Goal: Task Accomplishment & Management: Complete application form

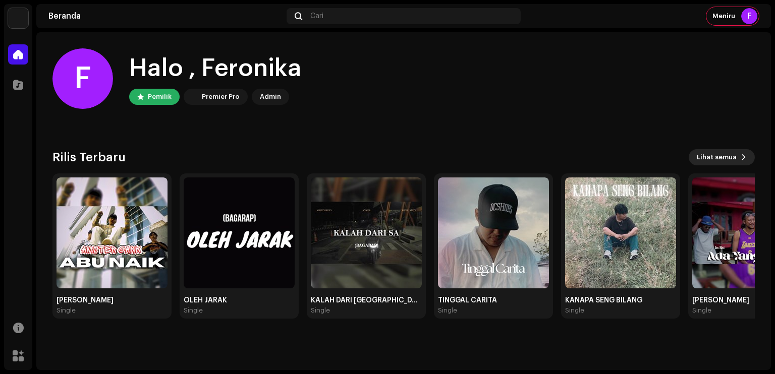
click at [739, 151] on button "Lihat semua" at bounding box center [722, 157] width 66 height 16
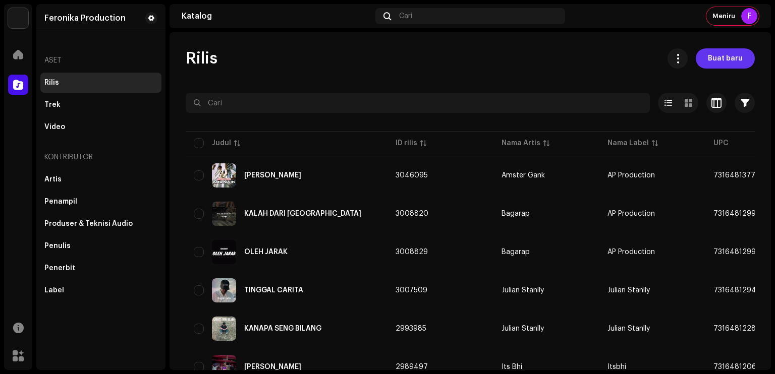
click at [708, 53] on span "Buat baru" at bounding box center [725, 58] width 35 height 20
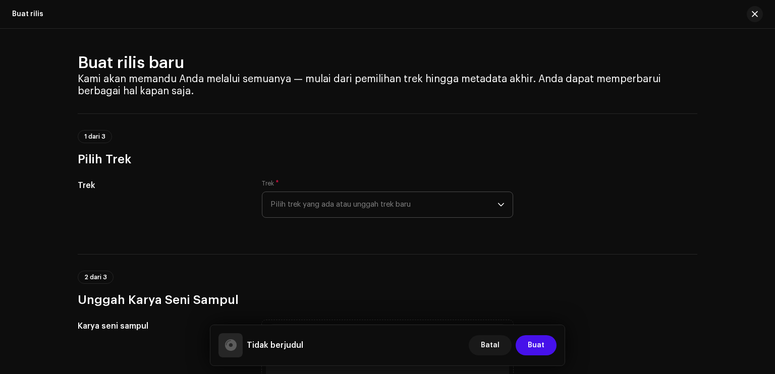
click at [357, 205] on span "Pilih trek yang ada atau unggah trek baru" at bounding box center [383, 204] width 227 height 25
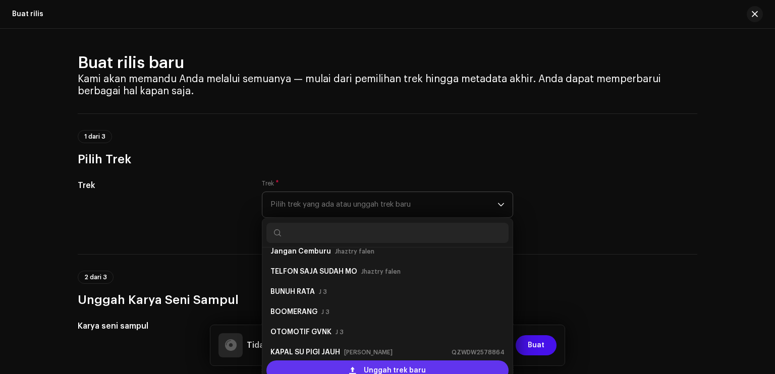
scroll to position [157, 0]
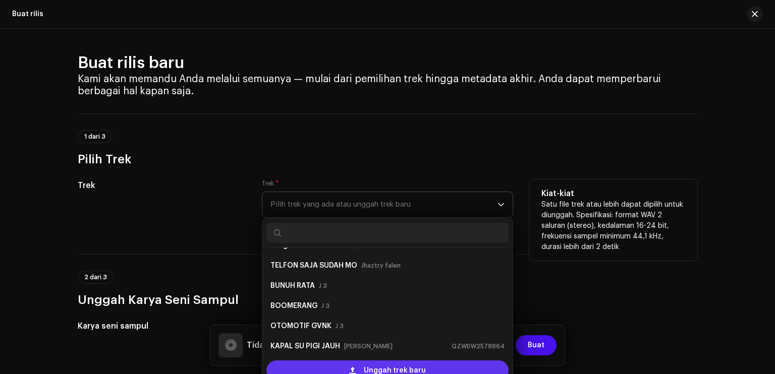
click at [392, 368] on span "Unggah trek baru" at bounding box center [395, 371] width 62 height 20
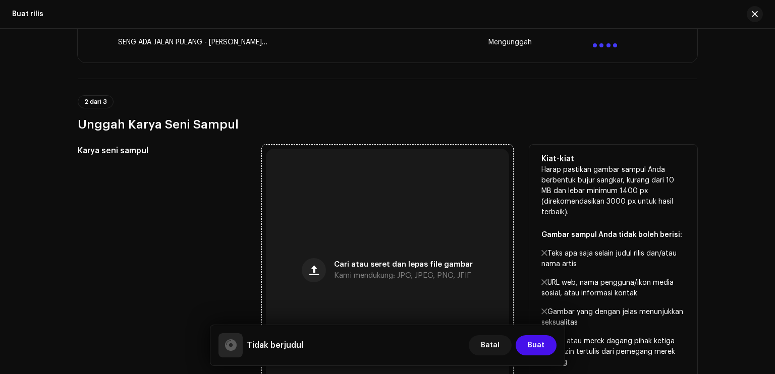
scroll to position [454, 0]
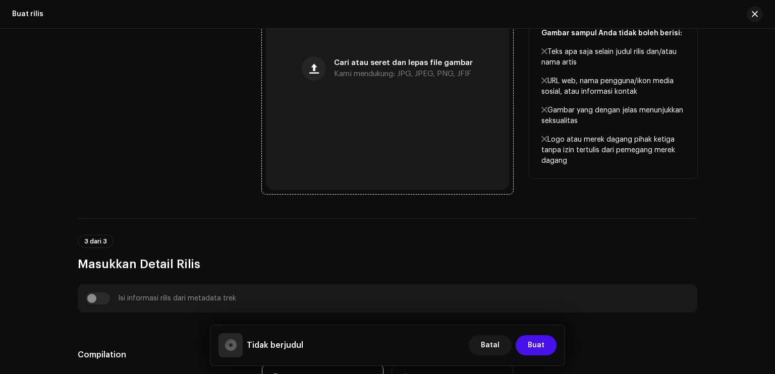
click at [370, 93] on div "Cari atau seret dan lepas file gambar Kami mendukung: JPG, JPEG, PNG, JFIF" at bounding box center [387, 68] width 243 height 243
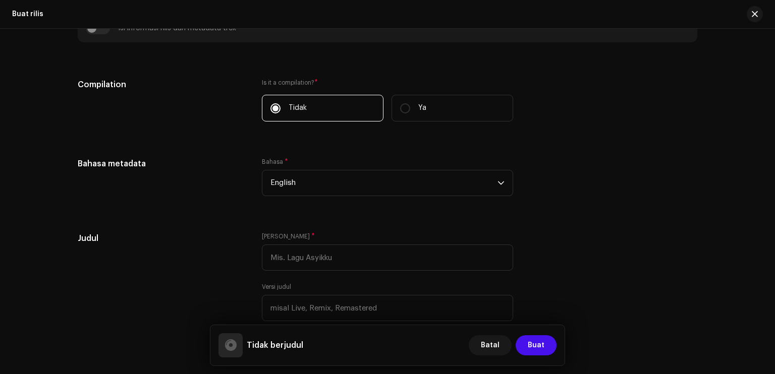
scroll to position [757, 0]
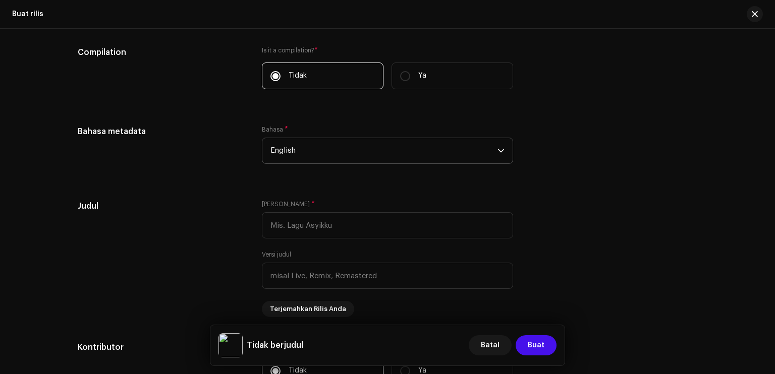
click at [307, 160] on span "English" at bounding box center [383, 150] width 227 height 25
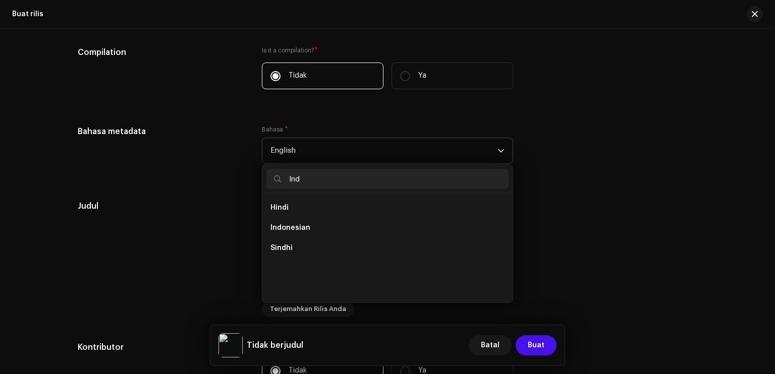
scroll to position [0, 0]
type input "Ind"
click at [310, 222] on li "Indonesian" at bounding box center [387, 228] width 242 height 20
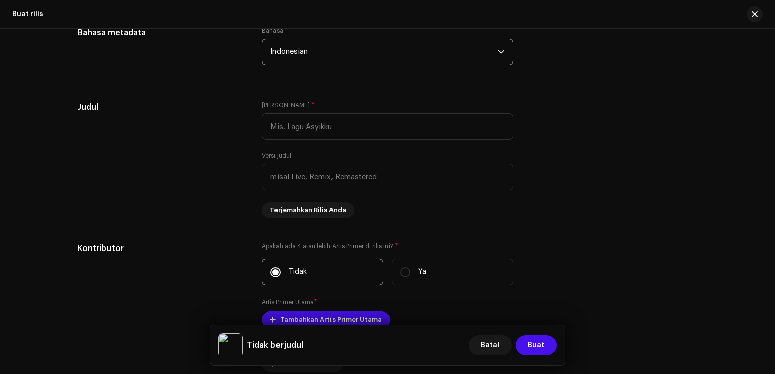
scroll to position [858, 0]
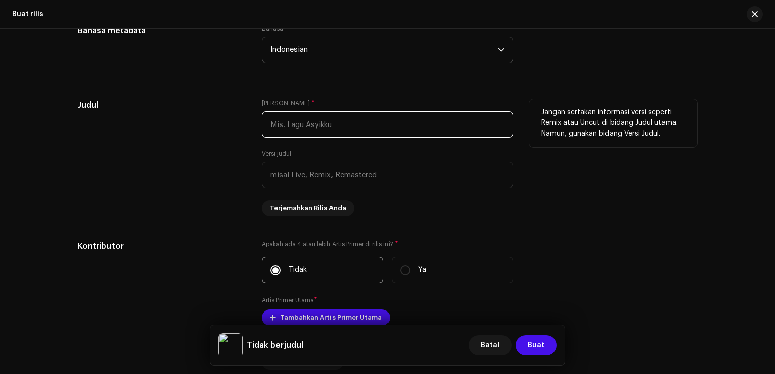
click at [323, 123] on input "text" at bounding box center [387, 124] width 251 height 26
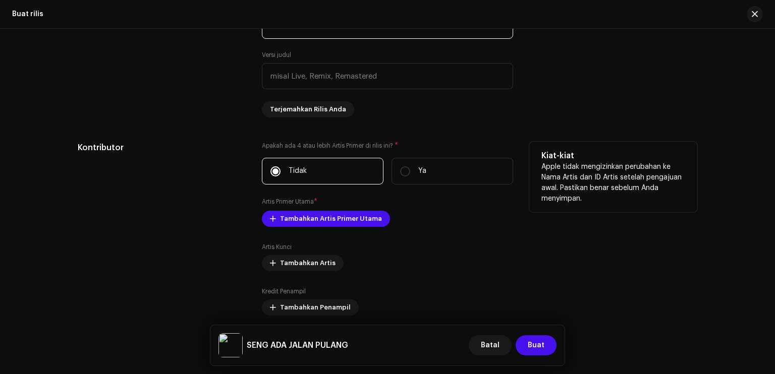
scroll to position [958, 0]
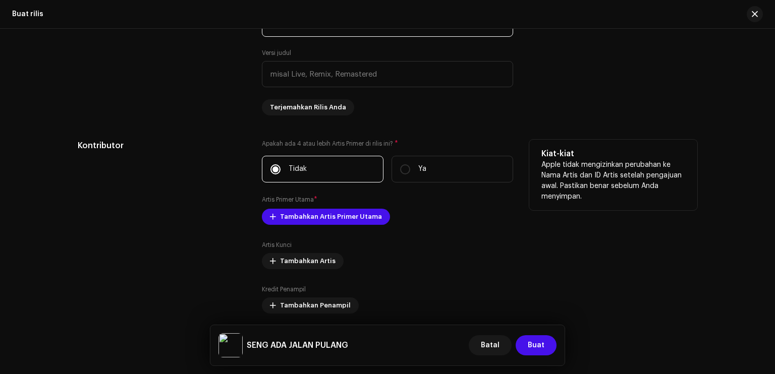
type input "SENG ADA JALAN PULANG"
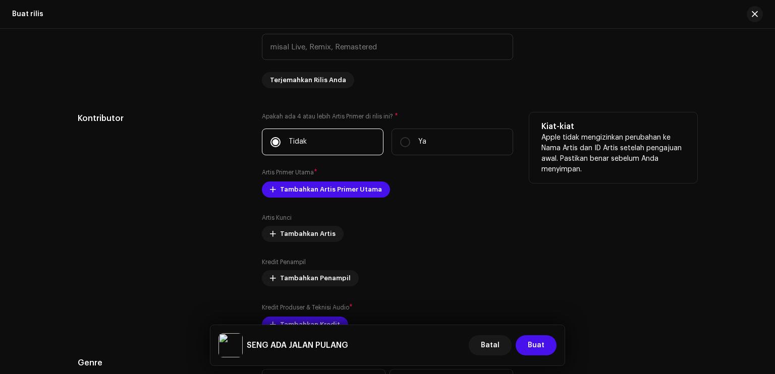
scroll to position [1009, 0]
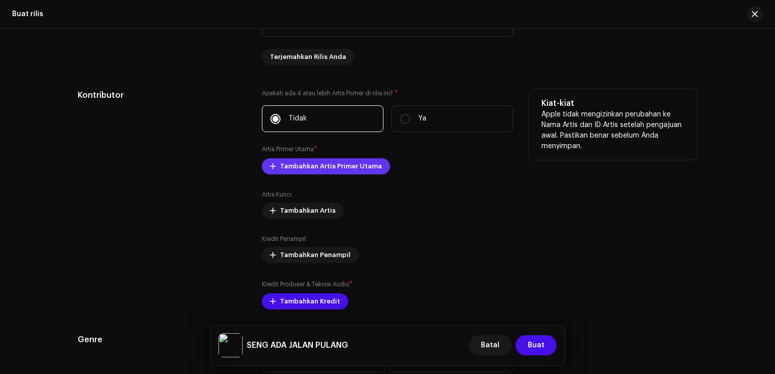
click at [342, 162] on span "Tambahkan Artis Primer Utama" at bounding box center [331, 166] width 102 height 20
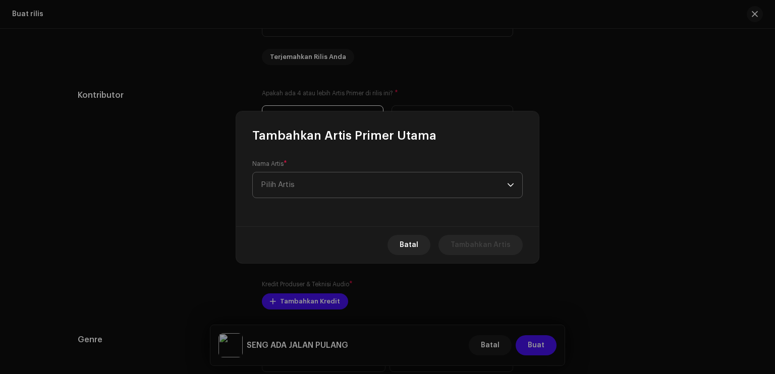
click at [347, 187] on span "Pilih Artis" at bounding box center [384, 185] width 246 height 25
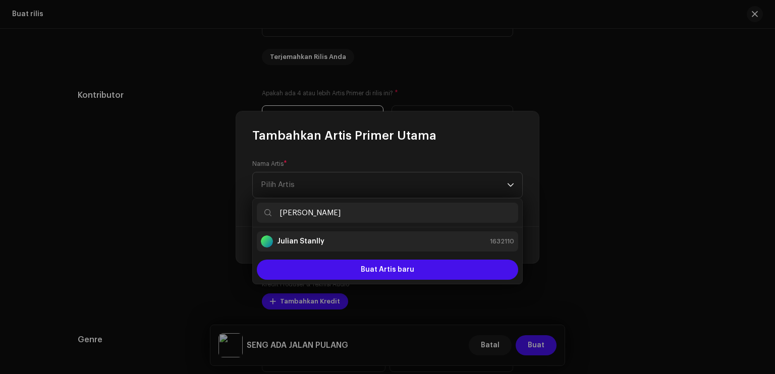
type input "[PERSON_NAME]"
click at [332, 236] on div "Julian Stanlly 1632110" at bounding box center [387, 242] width 253 height 12
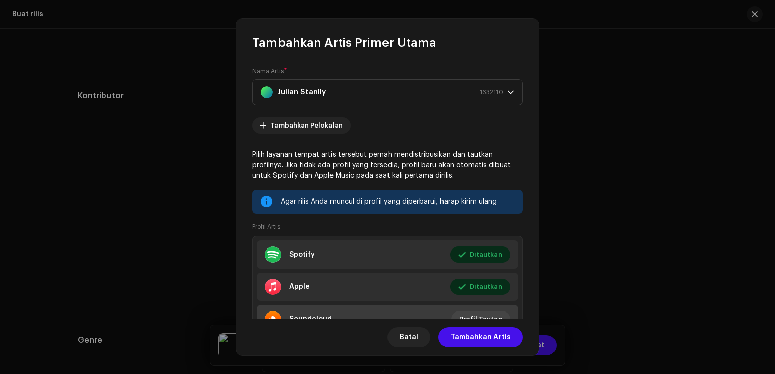
scroll to position [47, 0]
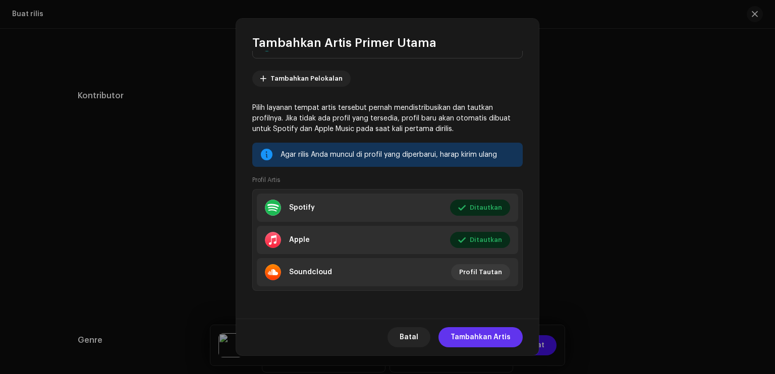
click at [479, 333] on span "Tambahkan Artis" at bounding box center [480, 337] width 60 height 20
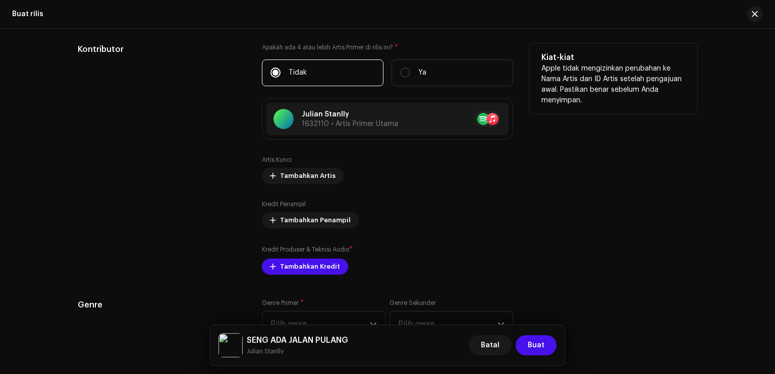
scroll to position [1150, 0]
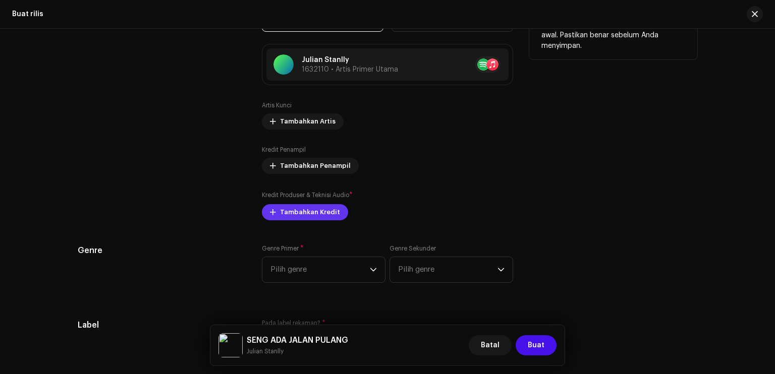
click at [320, 208] on span "Tambahkan Kredit" at bounding box center [310, 212] width 60 height 20
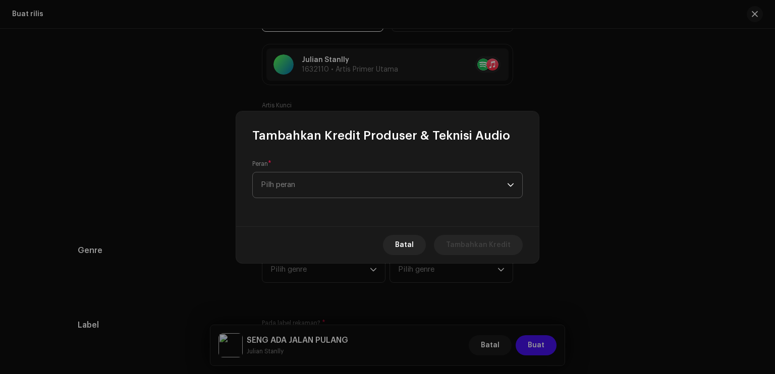
click at [307, 179] on span "Pilh peran" at bounding box center [384, 185] width 246 height 25
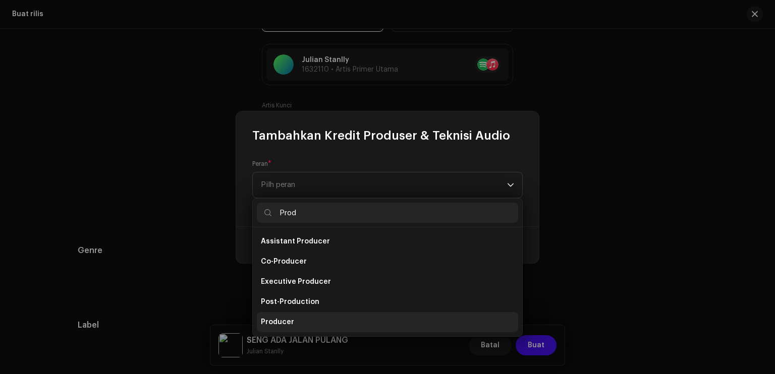
type input "Prod"
click at [299, 312] on li "Producer" at bounding box center [387, 322] width 261 height 20
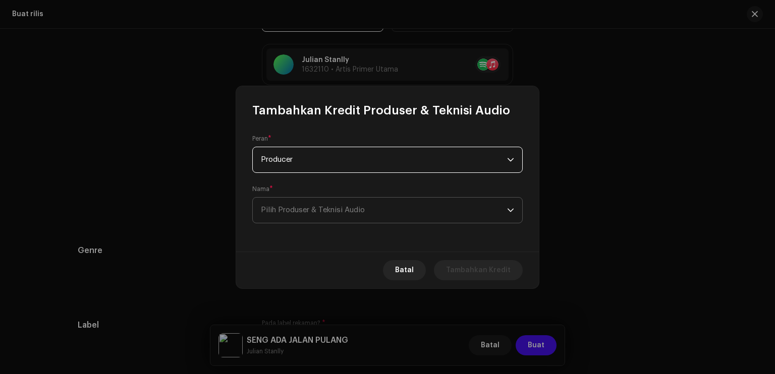
click at [305, 205] on span "Pilih Produser & Teknisi Audio" at bounding box center [384, 210] width 246 height 25
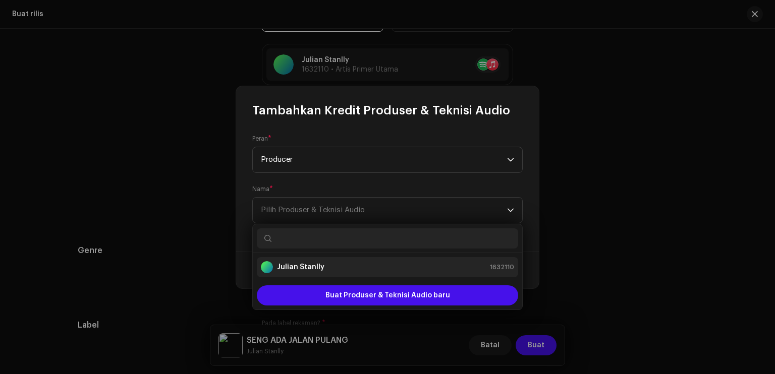
click at [303, 266] on strong "Julian Stanlly" at bounding box center [300, 267] width 47 height 10
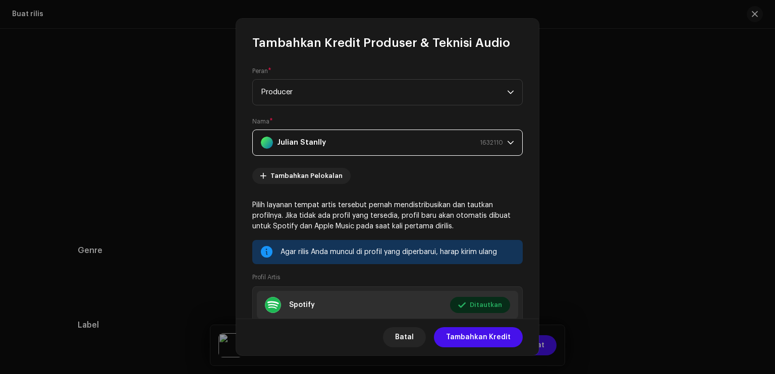
scroll to position [98, 0]
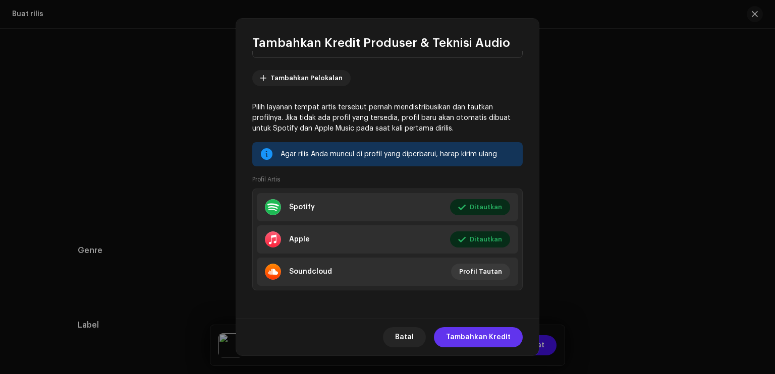
click at [488, 340] on span "Tambahkan Kredit" at bounding box center [478, 337] width 65 height 20
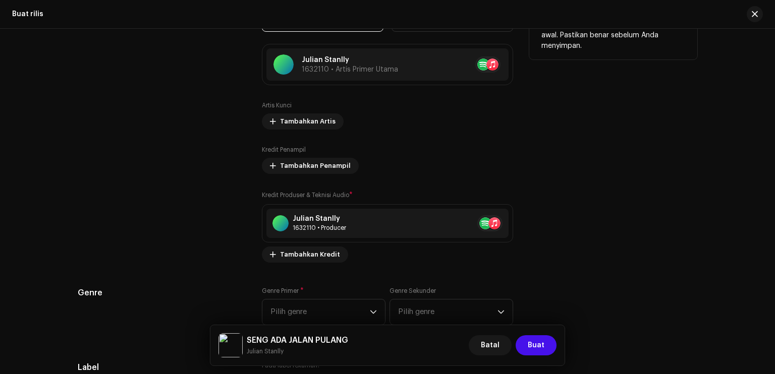
scroll to position [1302, 0]
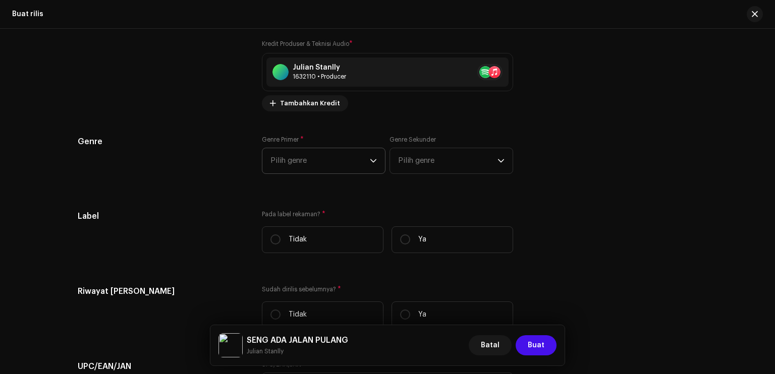
click at [322, 164] on span "Pilih genre" at bounding box center [319, 160] width 99 height 25
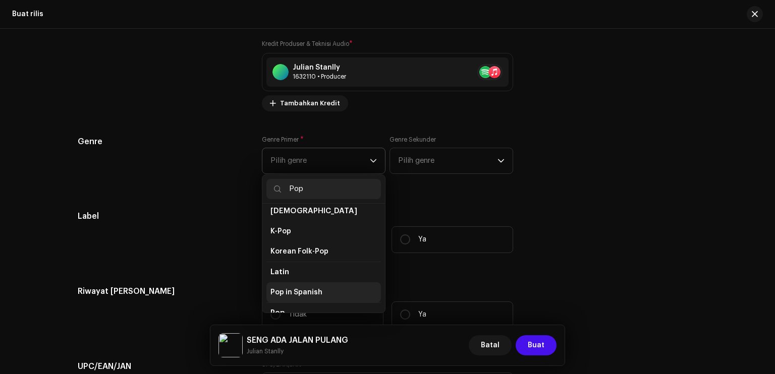
scroll to position [303, 0]
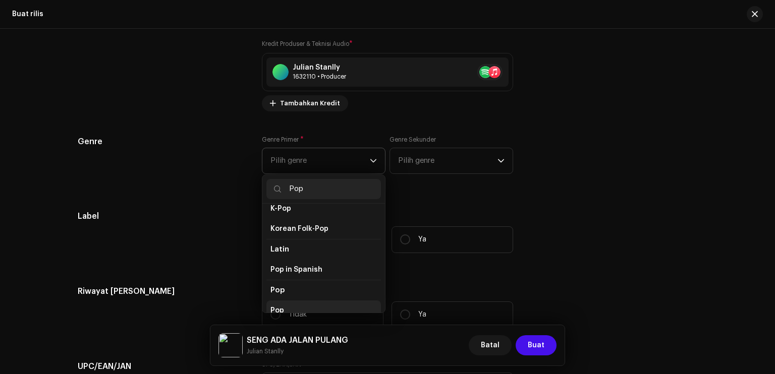
type input "Pop"
click at [288, 301] on li "Pop" at bounding box center [323, 311] width 115 height 20
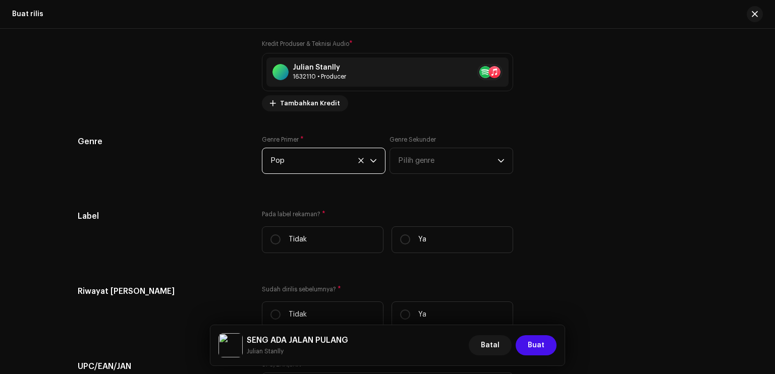
scroll to position [1352, 0]
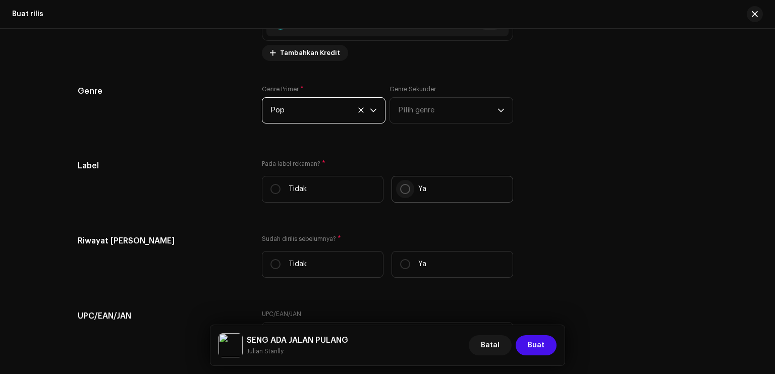
click at [408, 189] on label "Ya" at bounding box center [452, 189] width 122 height 27
click at [408, 189] on input "Ya" at bounding box center [405, 189] width 10 height 10
radio input "true"
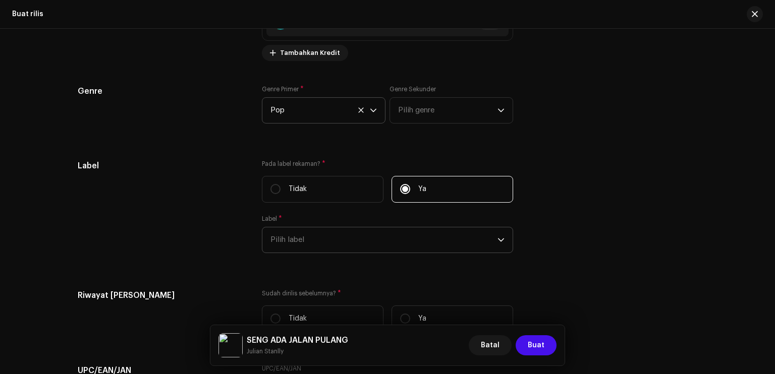
click at [347, 236] on span "Pilih label" at bounding box center [383, 240] width 227 height 25
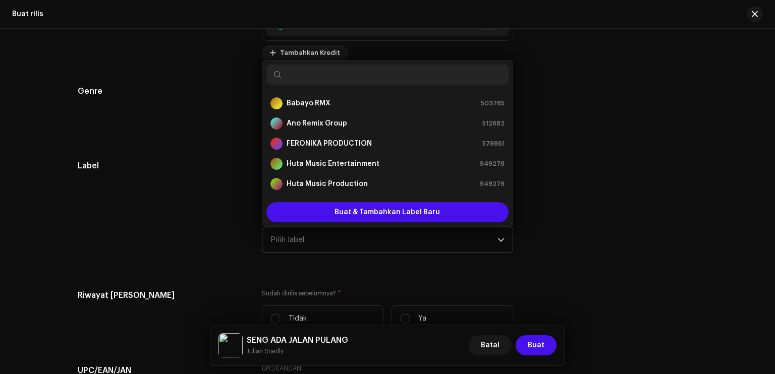
click at [340, 248] on span "Pilih label" at bounding box center [383, 240] width 227 height 25
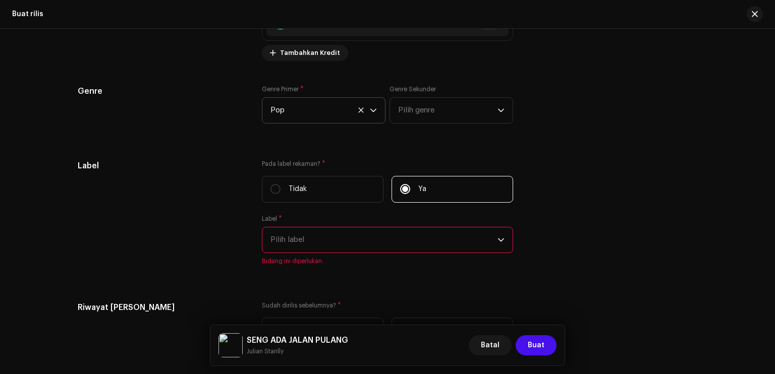
click at [340, 248] on span "Pilih label" at bounding box center [383, 240] width 227 height 25
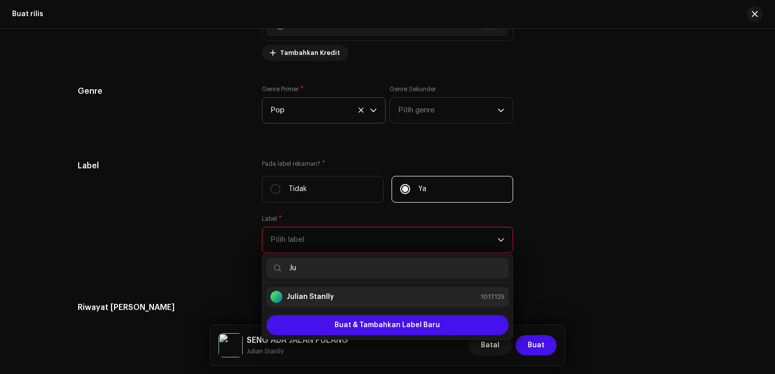
type input "Ju"
click at [339, 292] on div "Julian Stanlly 1017125" at bounding box center [387, 297] width 234 height 12
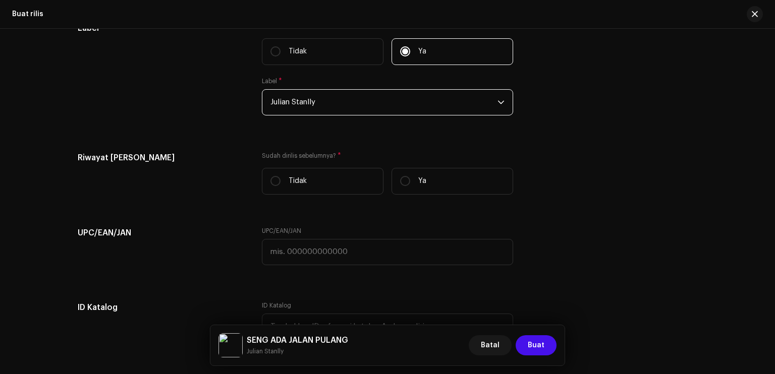
scroll to position [1503, 0]
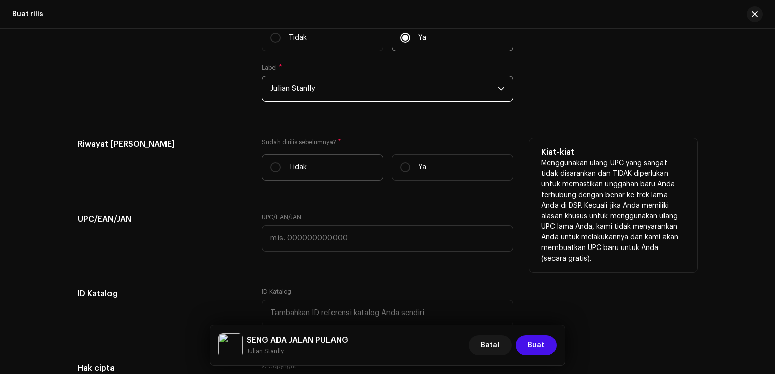
click at [278, 162] on label "Tidak" at bounding box center [323, 167] width 122 height 27
click at [278, 162] on input "Tidak" at bounding box center [275, 167] width 10 height 10
radio input "true"
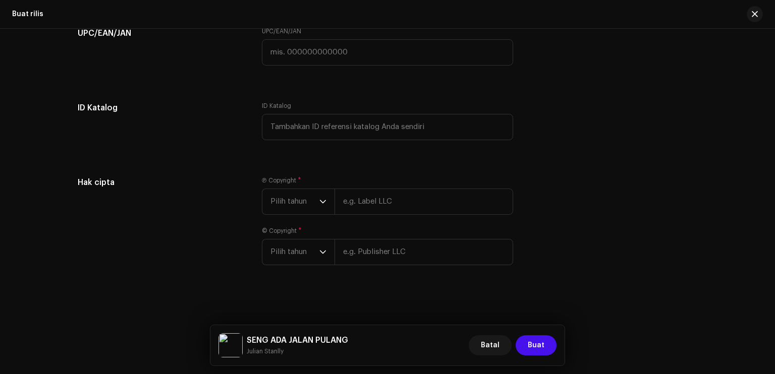
scroll to position [1693, 0]
click at [305, 204] on span "Pilih tahun" at bounding box center [294, 201] width 49 height 25
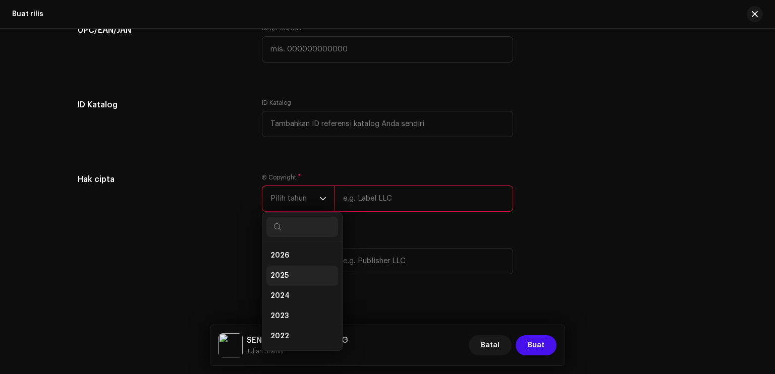
click at [274, 277] on span "2025" at bounding box center [279, 276] width 18 height 10
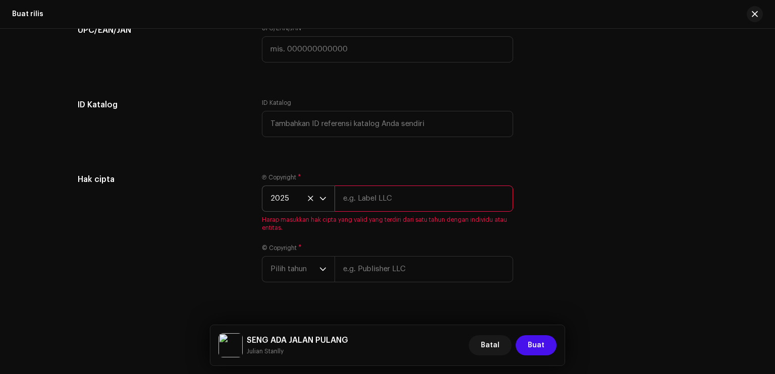
click at [341, 206] on input "text" at bounding box center [423, 199] width 179 height 26
type input "Julian Stanlly"
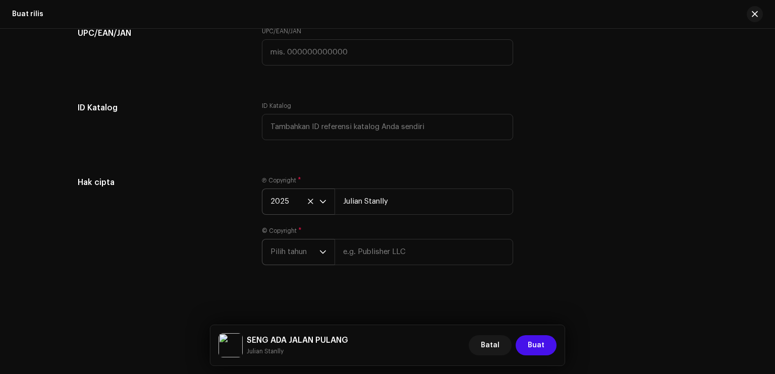
click at [287, 248] on span "Pilih tahun" at bounding box center [294, 252] width 49 height 25
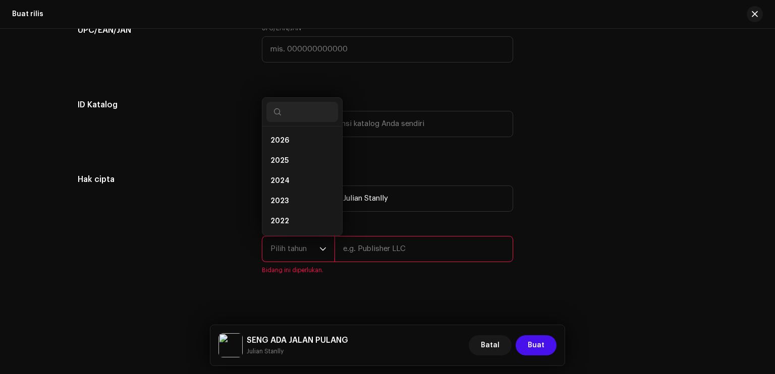
scroll to position [16, 0]
click at [288, 151] on li "2025" at bounding box center [302, 145] width 72 height 20
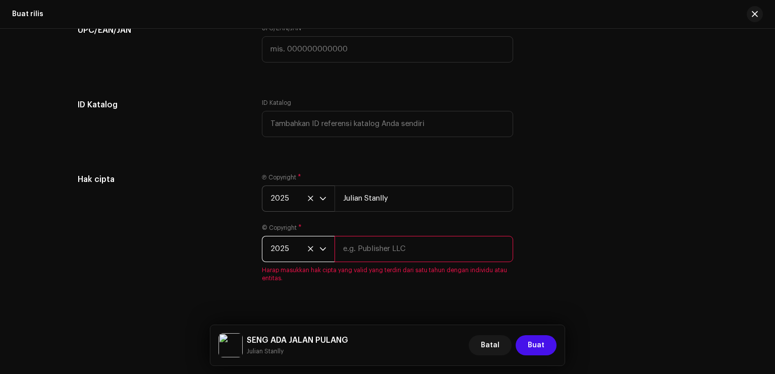
click at [349, 246] on input "text" at bounding box center [423, 249] width 179 height 26
type input "Julian Stanlly"
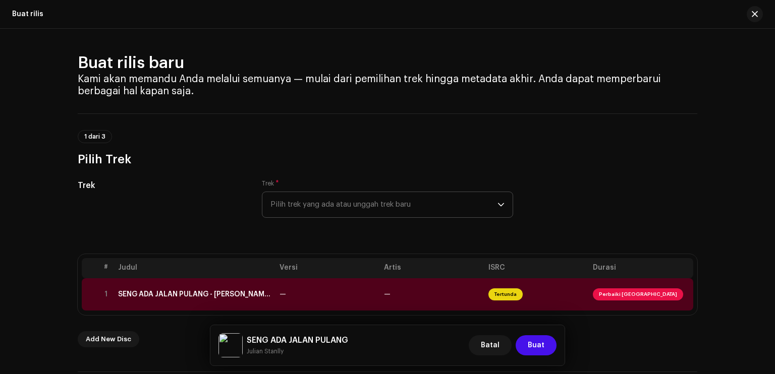
scroll to position [202, 0]
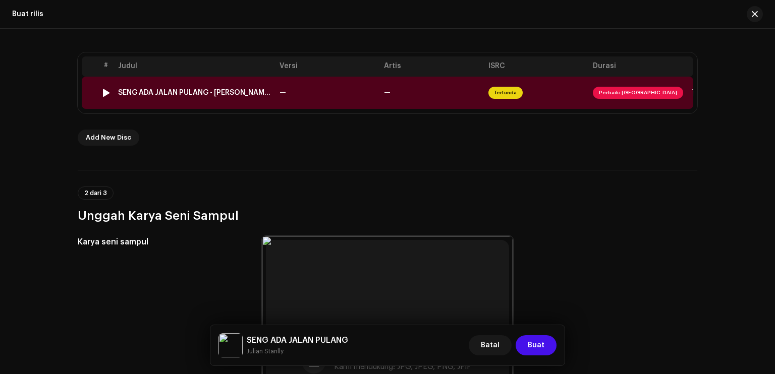
click at [322, 96] on td "—" at bounding box center [327, 93] width 104 height 32
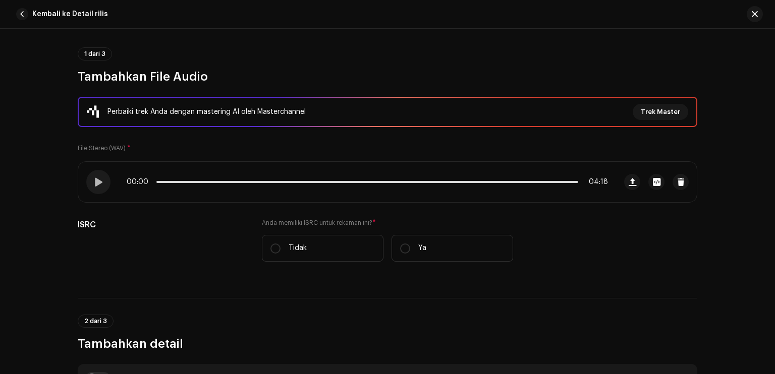
scroll to position [151, 0]
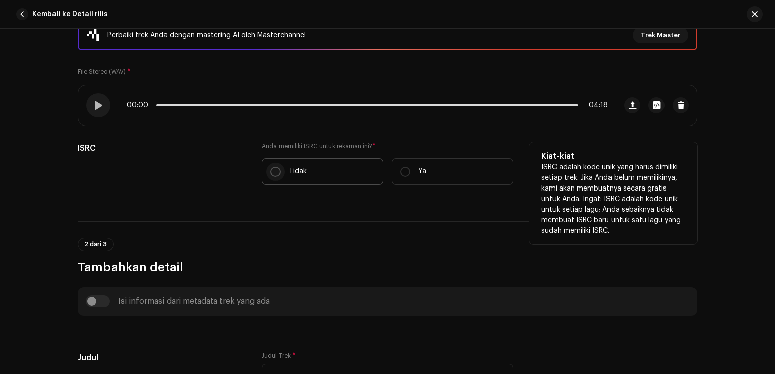
click at [272, 168] on input "Tidak" at bounding box center [275, 172] width 10 height 10
radio input "true"
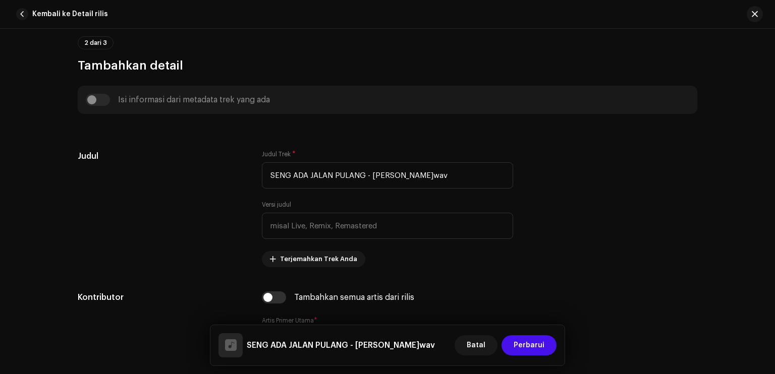
scroll to position [404, 0]
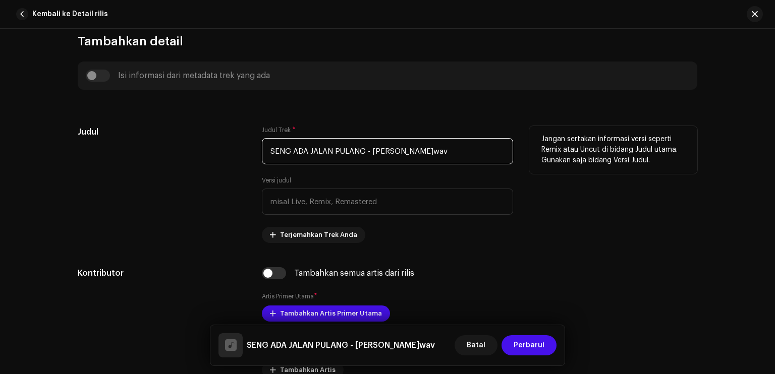
drag, startPoint x: 364, startPoint y: 151, endPoint x: 545, endPoint y: 154, distance: 181.6
click at [545, 154] on div "Judul Judul Trek * SENG ADA JALAN PULANG - [PERSON_NAME]wav Versi judul Terjema…" at bounding box center [387, 184] width 619 height 117
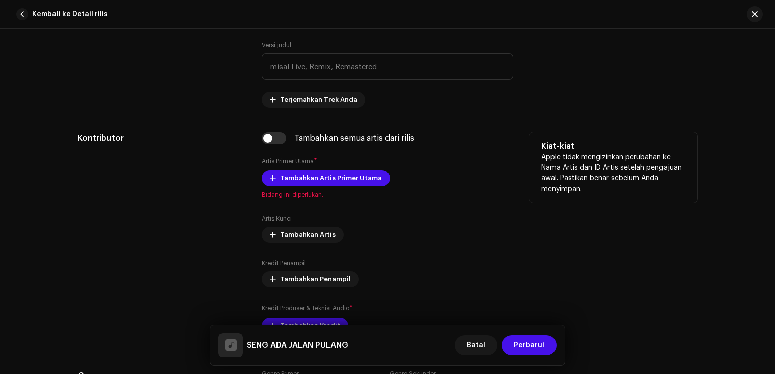
scroll to position [555, 0]
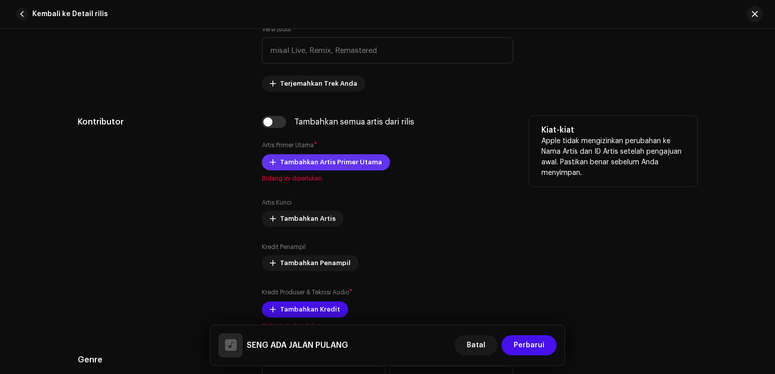
type input "SENG ADA JALAN PULANG"
click at [351, 167] on span "Tambahkan Artis Primer Utama" at bounding box center [331, 162] width 102 height 20
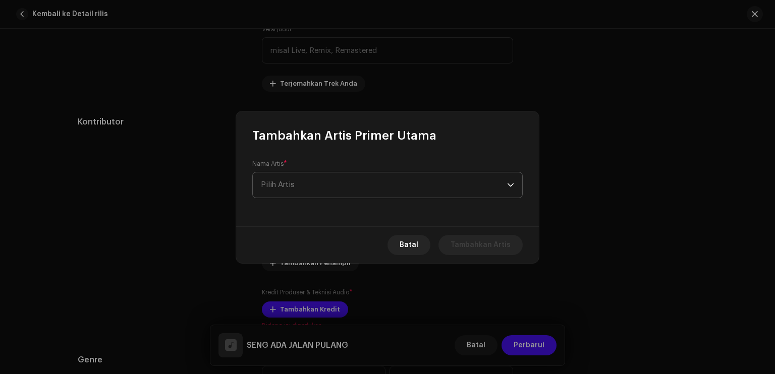
click at [351, 188] on span "Pilih Artis" at bounding box center [384, 185] width 246 height 25
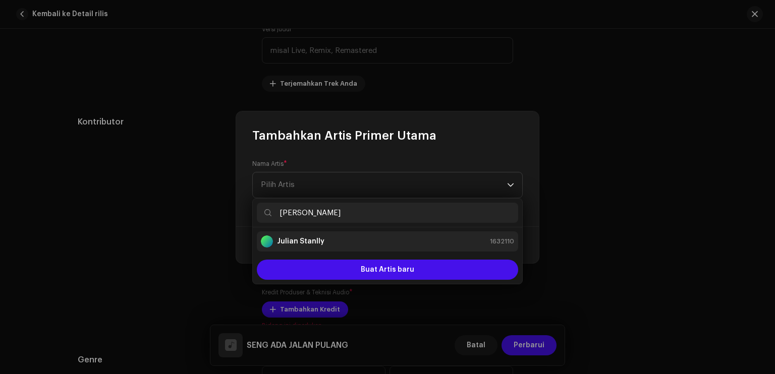
type input "[PERSON_NAME]"
click at [327, 244] on div "Julian Stanlly 1632110" at bounding box center [387, 242] width 253 height 12
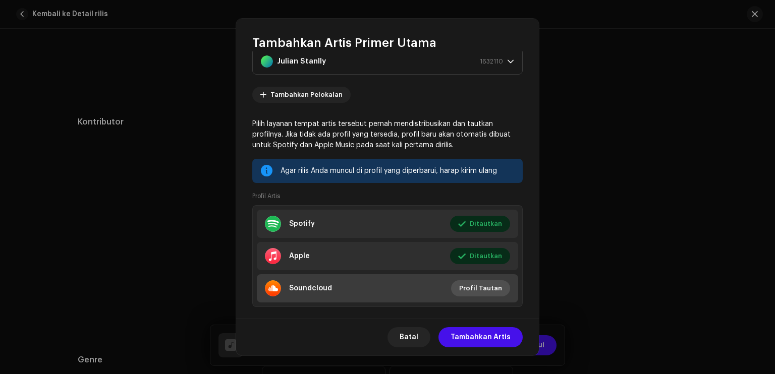
scroll to position [47, 0]
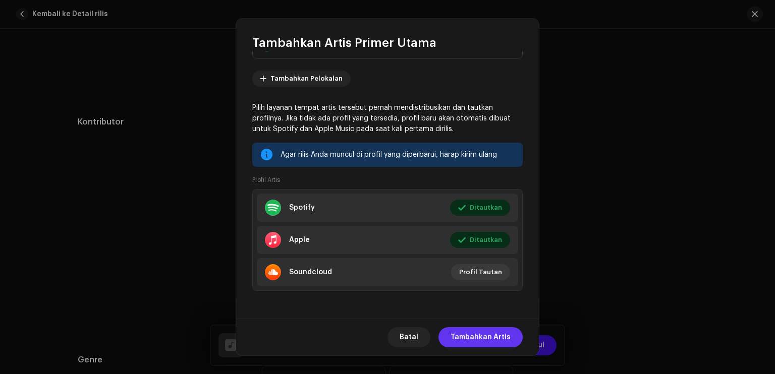
click at [504, 332] on span "Tambahkan Artis" at bounding box center [480, 337] width 60 height 20
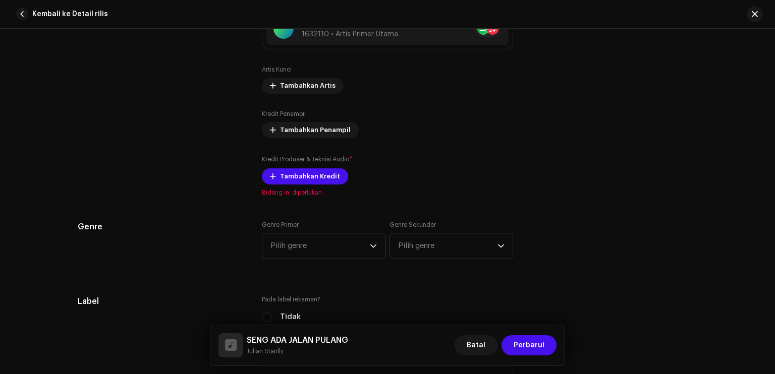
scroll to position [706, 0]
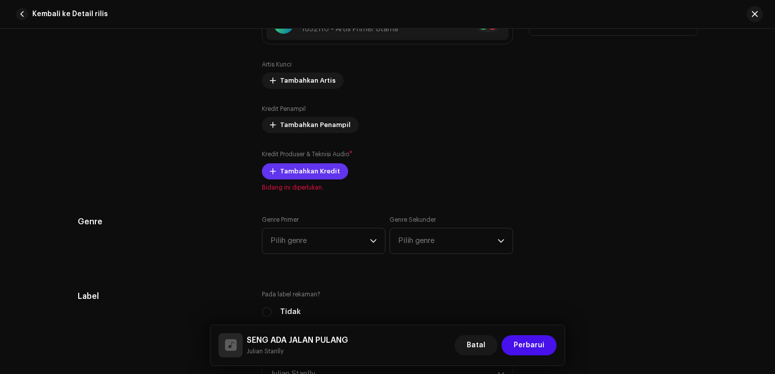
click at [302, 173] on span "Tambahkan Kredit" at bounding box center [310, 171] width 60 height 20
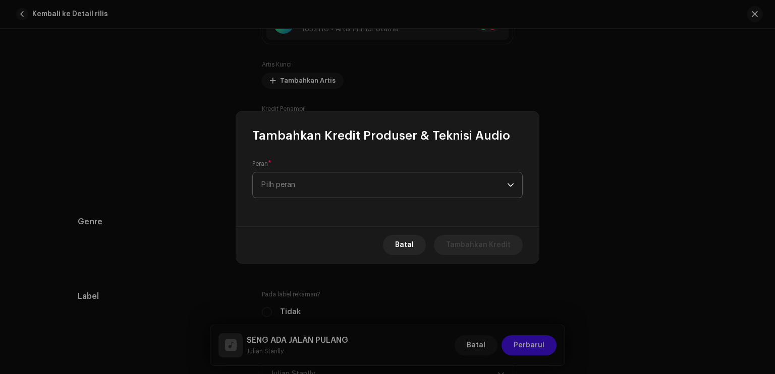
click at [331, 185] on span "Pilh peran" at bounding box center [384, 185] width 246 height 25
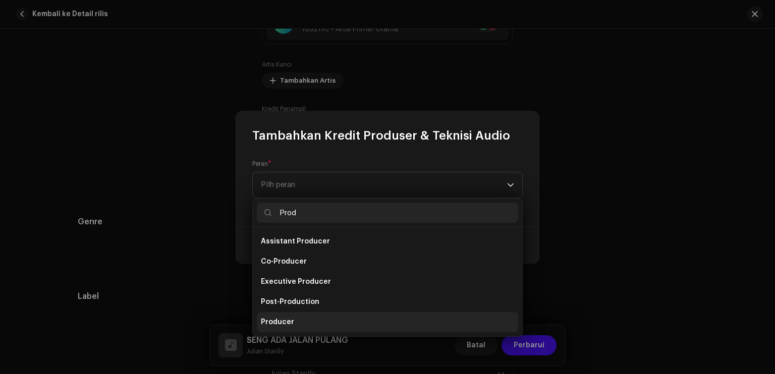
type input "Prod"
click at [302, 312] on li "Producer" at bounding box center [387, 322] width 261 height 20
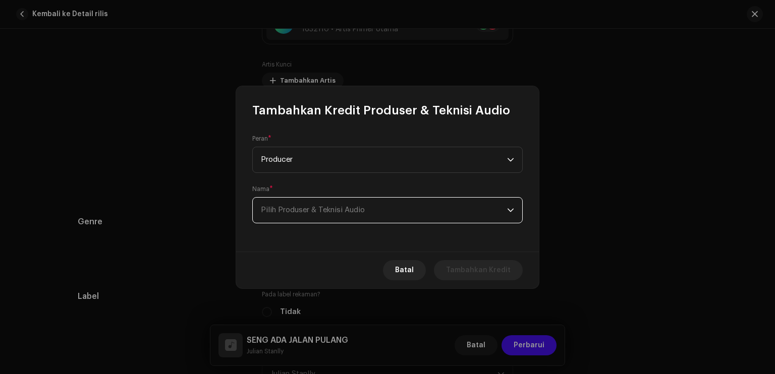
click at [291, 212] on span "Pilih Produser & Teknisi Audio" at bounding box center [313, 210] width 104 height 8
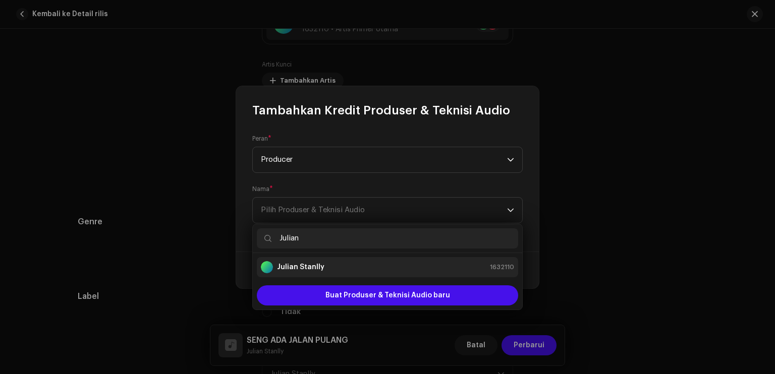
type input "Julian"
click at [330, 262] on div "Julian Stanlly 1632110" at bounding box center [387, 267] width 253 height 12
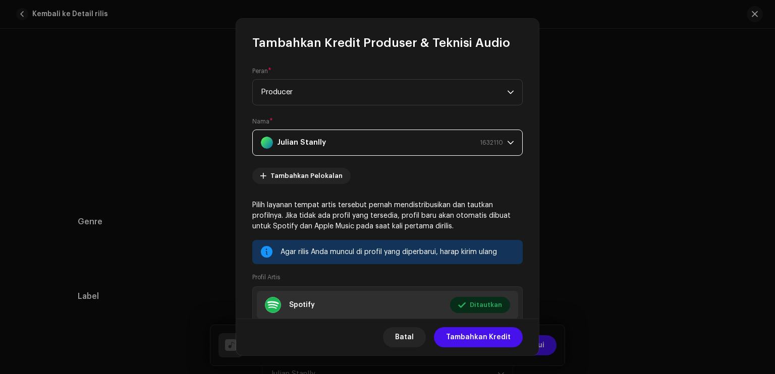
scroll to position [98, 0]
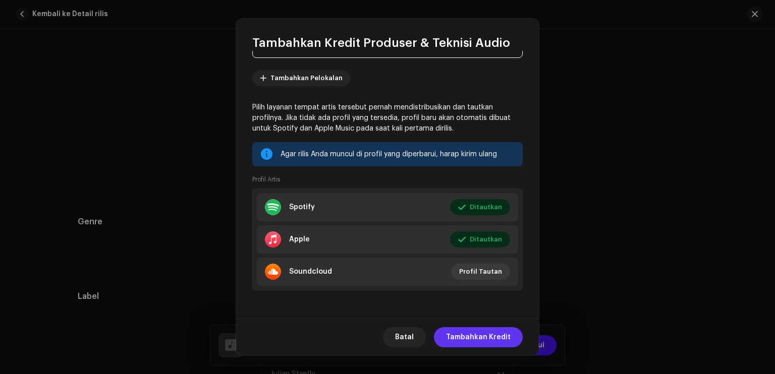
click at [469, 335] on span "Tambahkan Kredit" at bounding box center [478, 337] width 65 height 20
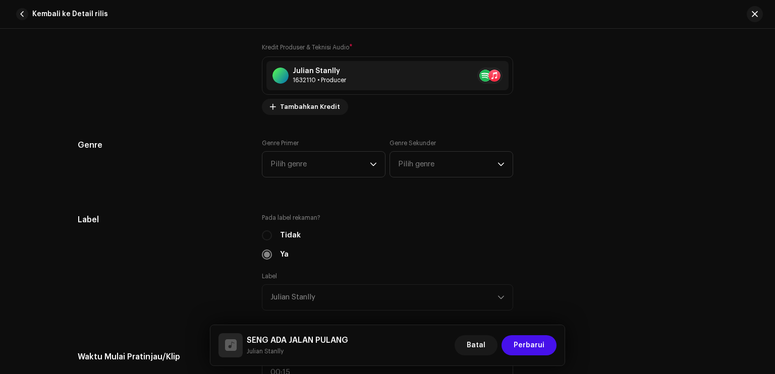
scroll to position [807, 0]
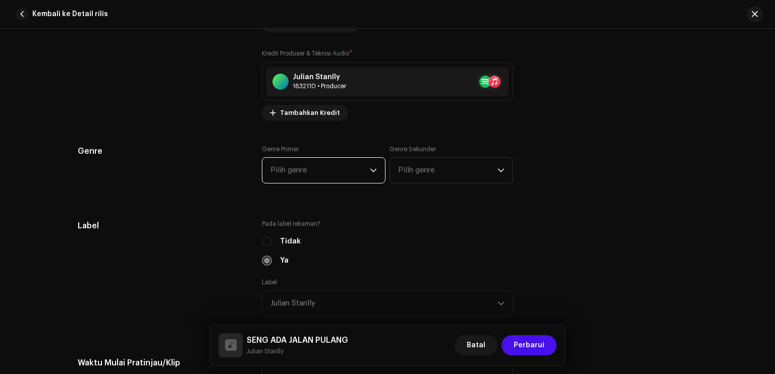
click at [313, 171] on span "Pilih genre" at bounding box center [319, 170] width 99 height 25
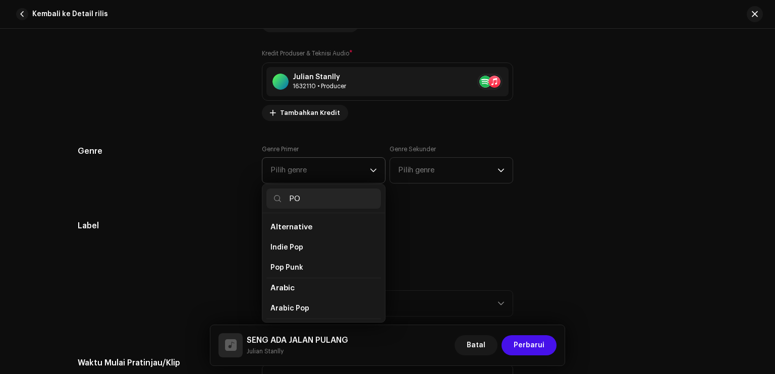
type input "POp"
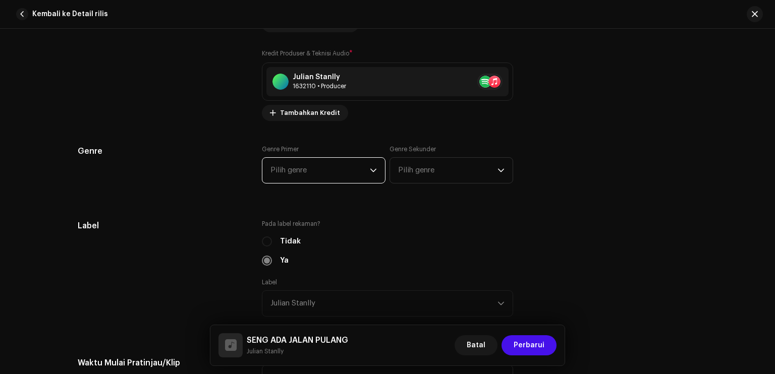
click at [314, 173] on span "Pilih genre" at bounding box center [319, 170] width 99 height 25
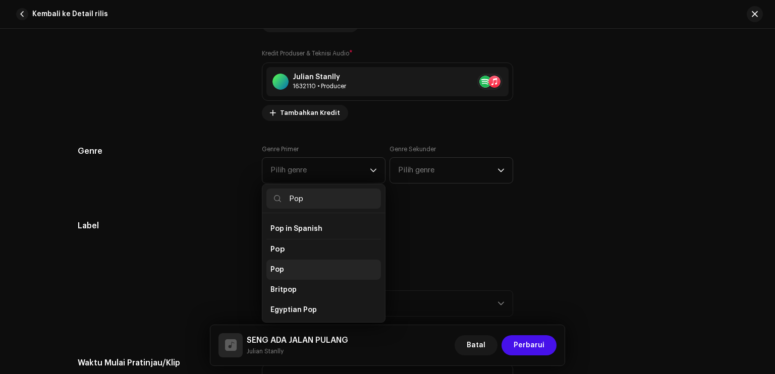
scroll to position [353, 0]
type input "Pop"
click at [296, 263] on li "Pop" at bounding box center [323, 270] width 115 height 20
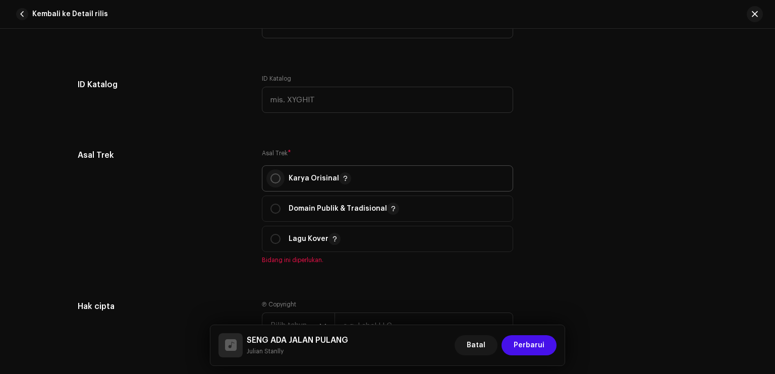
drag, startPoint x: 271, startPoint y: 179, endPoint x: 279, endPoint y: 182, distance: 8.8
click at [271, 178] on input "radio" at bounding box center [275, 179] width 10 height 10
radio input "true"
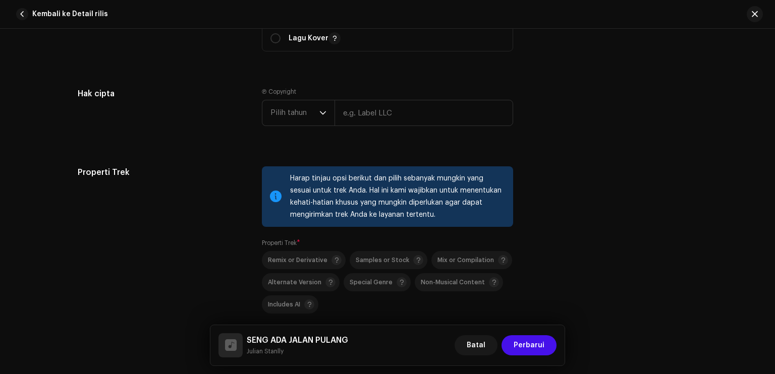
scroll to position [1362, 0]
click at [278, 106] on span "Pilih tahun" at bounding box center [294, 111] width 49 height 25
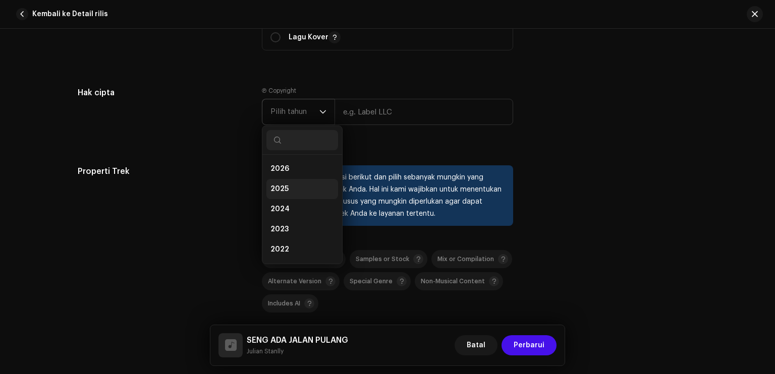
click at [285, 195] on li "2025" at bounding box center [302, 189] width 72 height 20
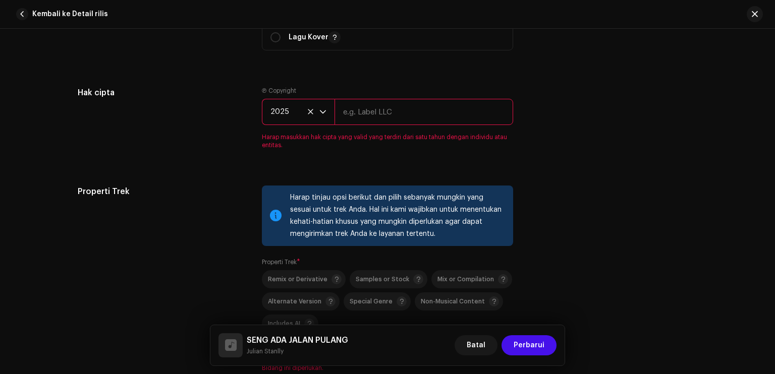
click at [367, 117] on input "text" at bounding box center [423, 112] width 179 height 26
type input "Julian Stanlly"
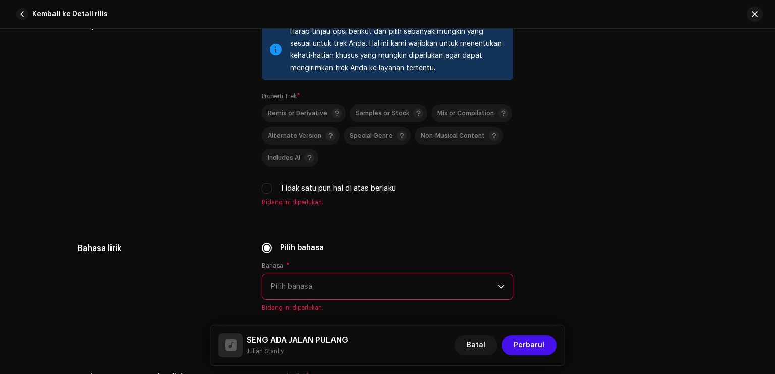
scroll to position [1513, 0]
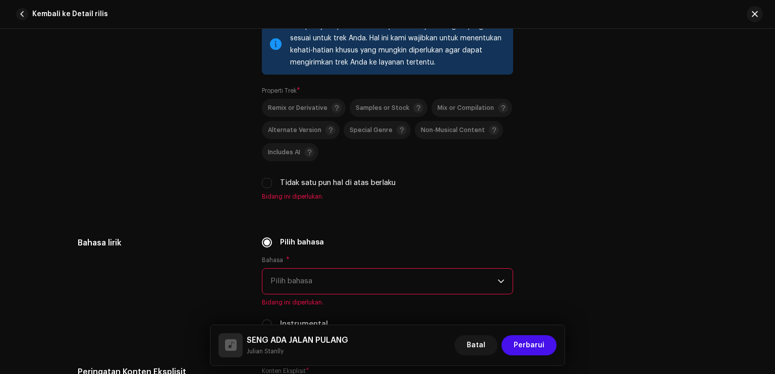
click at [270, 186] on div "Tidak satu pun hal di atas berlaku" at bounding box center [387, 183] width 251 height 11
click at [266, 185] on input "Tidak satu pun hal di atas berlaku" at bounding box center [267, 183] width 10 height 10
checkbox input "true"
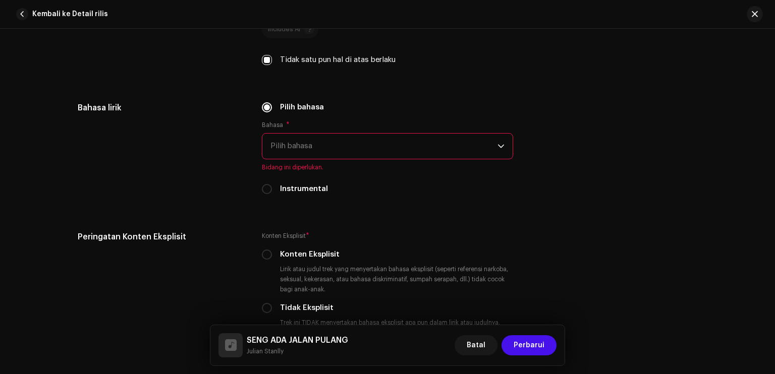
scroll to position [1665, 0]
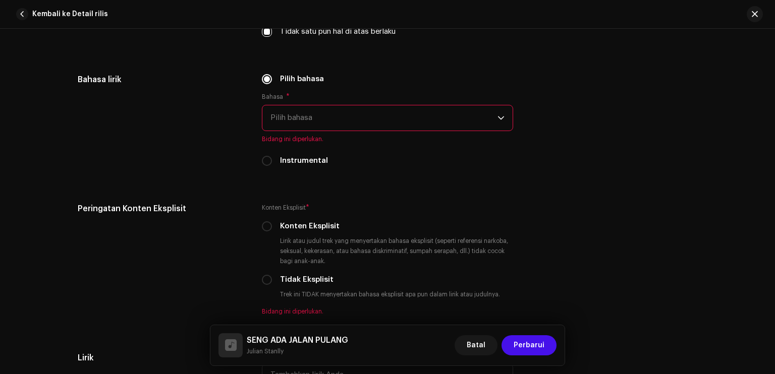
click at [331, 117] on span "Pilih bahasa" at bounding box center [383, 117] width 227 height 25
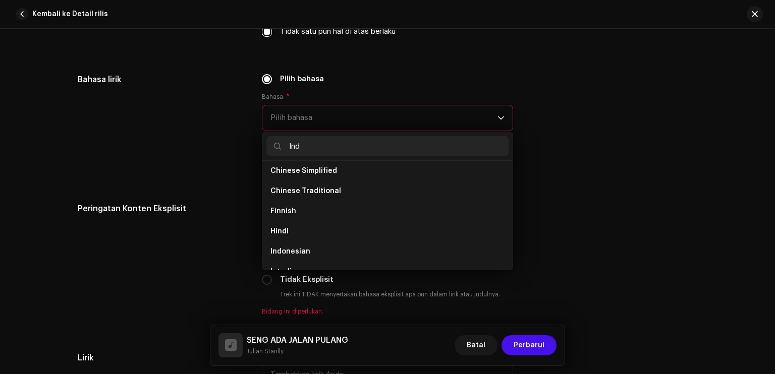
scroll to position [0, 0]
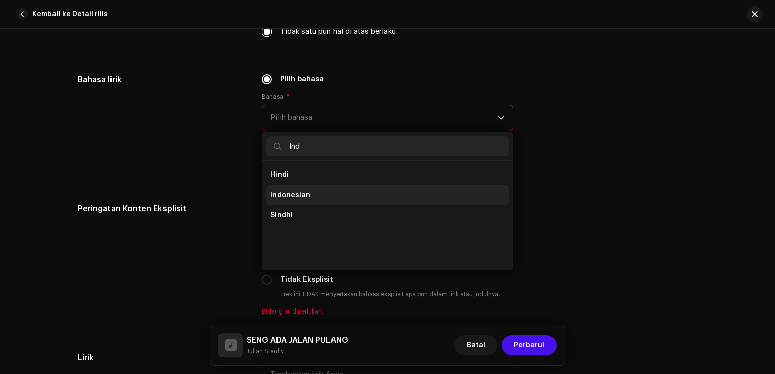
type input "Ind"
click at [321, 192] on li "Indonesian" at bounding box center [387, 195] width 242 height 20
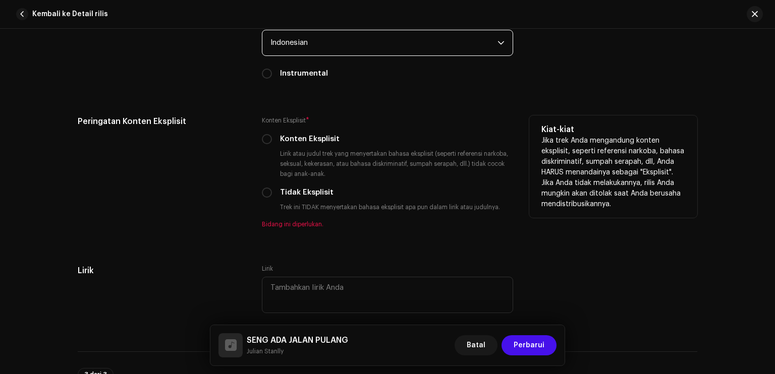
scroll to position [1766, 0]
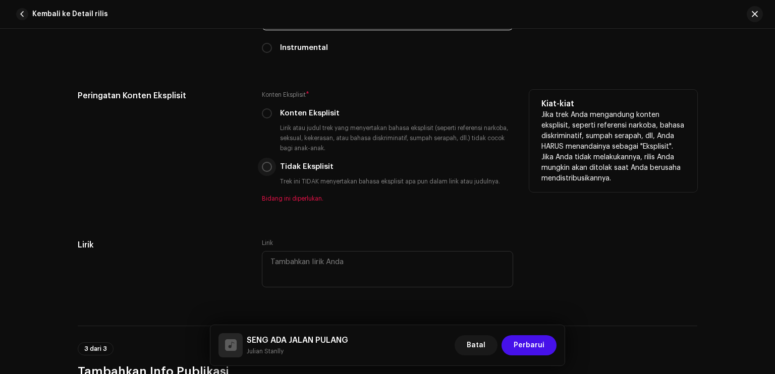
click at [267, 169] on input "Tidak Eksplisit" at bounding box center [267, 167] width 10 height 10
radio input "true"
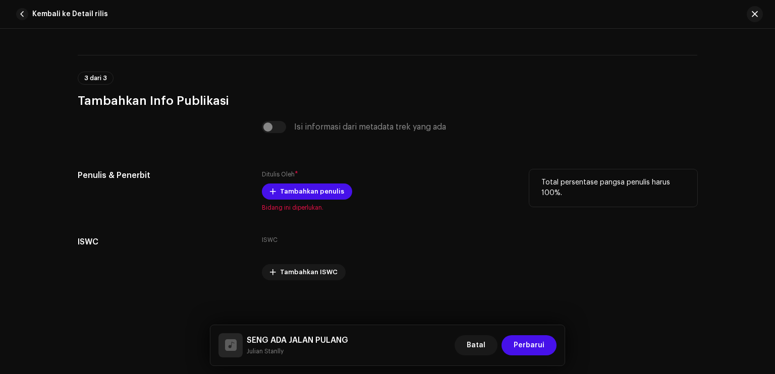
scroll to position [2030, 0]
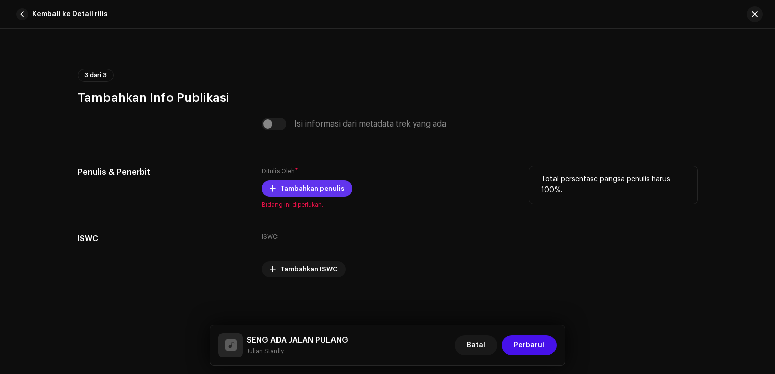
click at [293, 193] on span "Tambahkan penulis" at bounding box center [312, 189] width 64 height 20
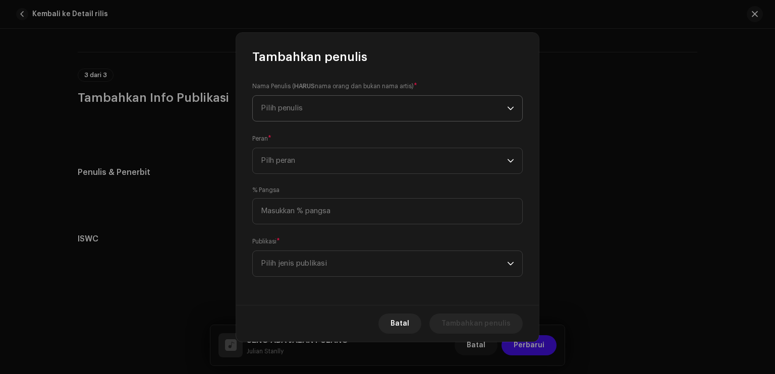
click at [367, 108] on span "Pilih penulis" at bounding box center [384, 108] width 246 height 25
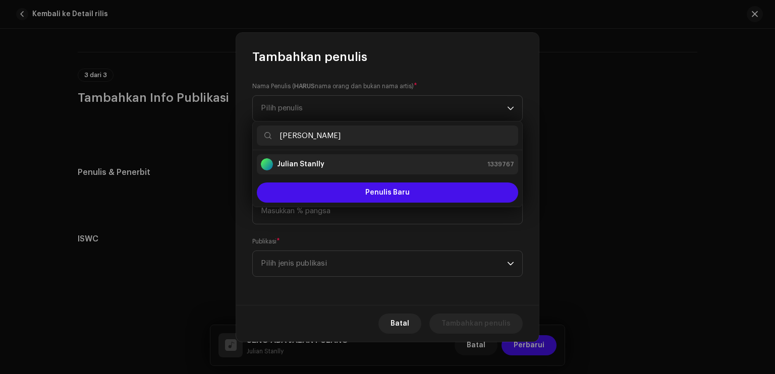
type input "[PERSON_NAME]"
click at [357, 171] on li "Julian Stanlly 1339767" at bounding box center [387, 164] width 261 height 20
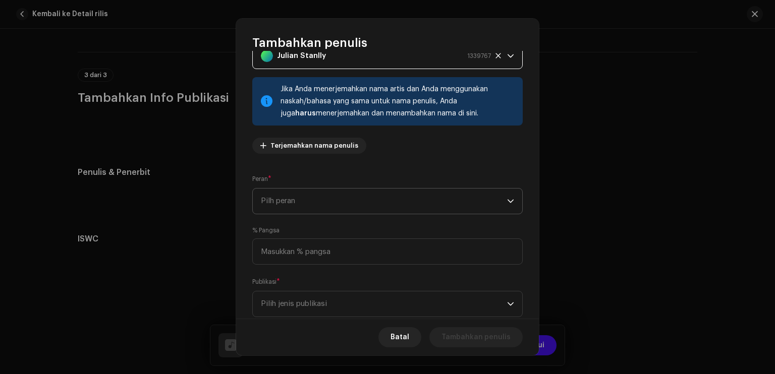
scroll to position [65, 0]
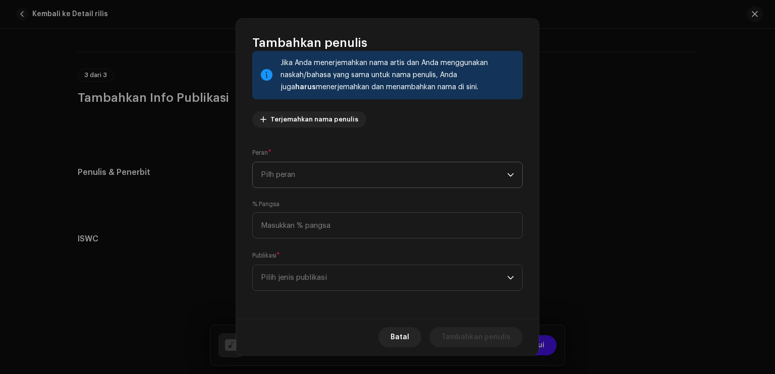
click at [337, 176] on span "Pilh peran" at bounding box center [384, 174] width 246 height 25
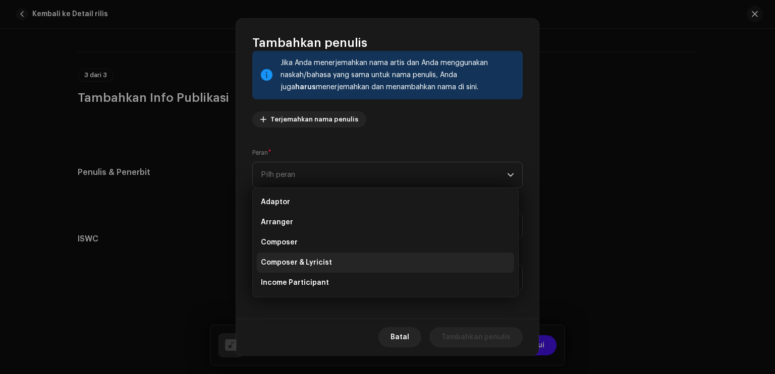
click at [321, 256] on li "Composer & Lyricist" at bounding box center [385, 263] width 257 height 20
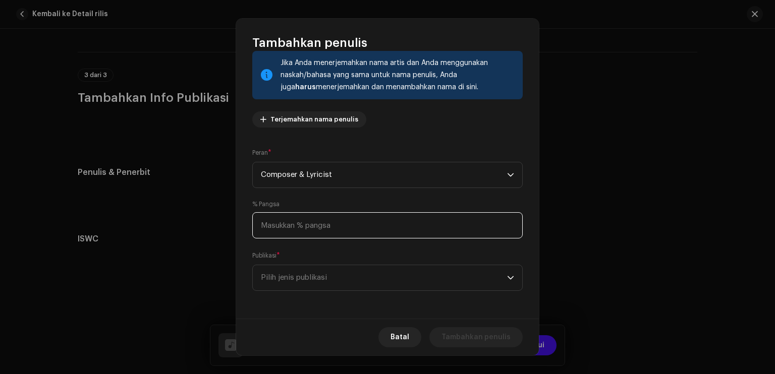
click at [323, 230] on input at bounding box center [387, 225] width 270 height 26
type input "100,00"
click at [319, 275] on span "Pilih jenis publikasi" at bounding box center [384, 277] width 246 height 25
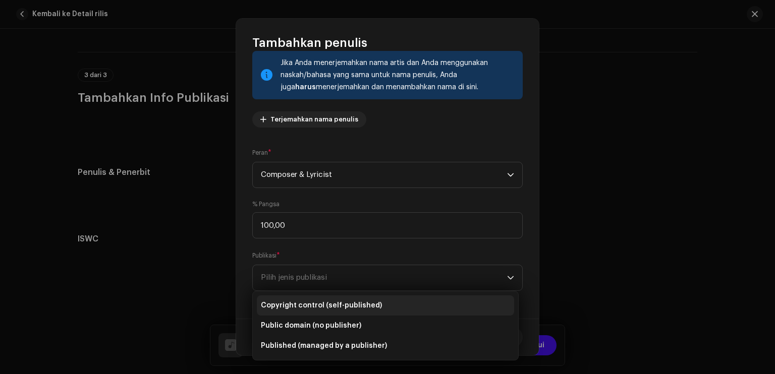
click at [320, 312] on li "Copyright control (self-published)" at bounding box center [385, 306] width 257 height 20
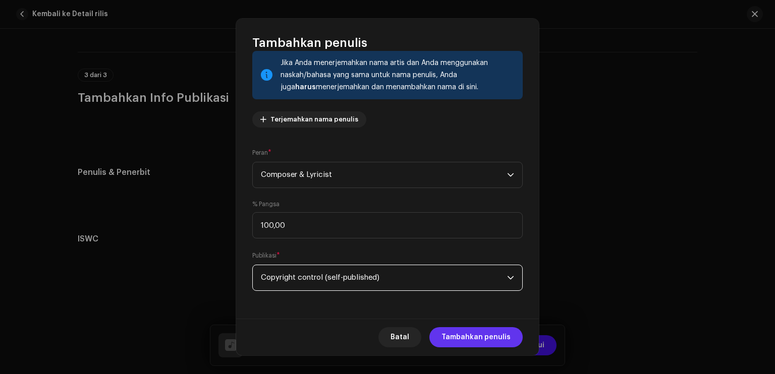
click at [480, 343] on span "Tambahkan penulis" at bounding box center [475, 337] width 69 height 20
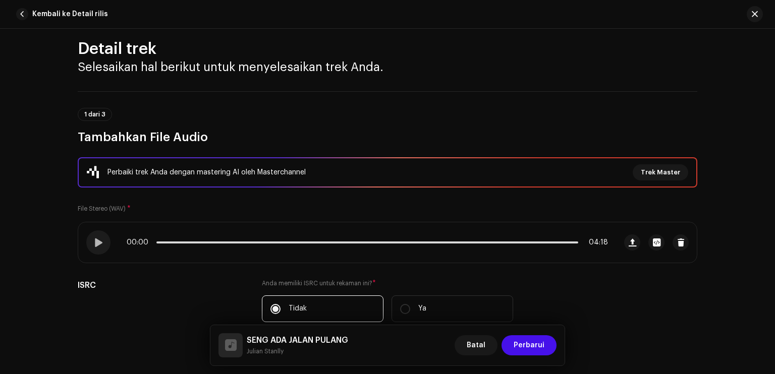
scroll to position [0, 0]
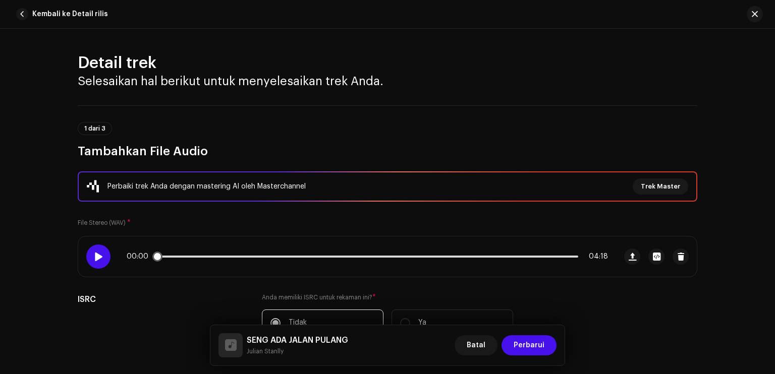
click at [97, 258] on span at bounding box center [98, 257] width 9 height 8
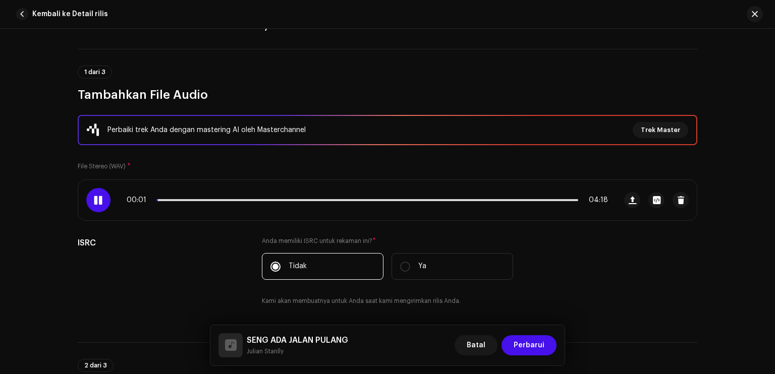
scroll to position [151, 0]
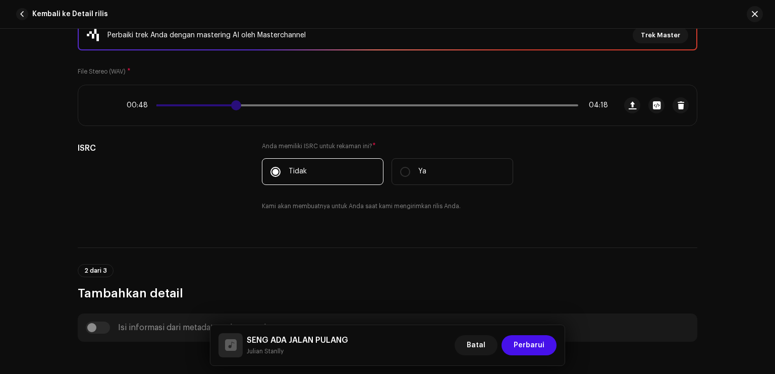
drag, startPoint x: 244, startPoint y: 102, endPoint x: 234, endPoint y: 104, distance: 9.8
click at [234, 104] on span at bounding box center [236, 105] width 10 height 10
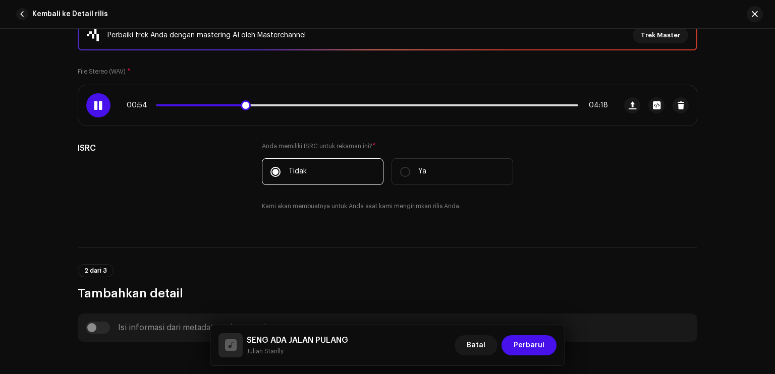
click at [101, 104] on div at bounding box center [98, 105] width 24 height 24
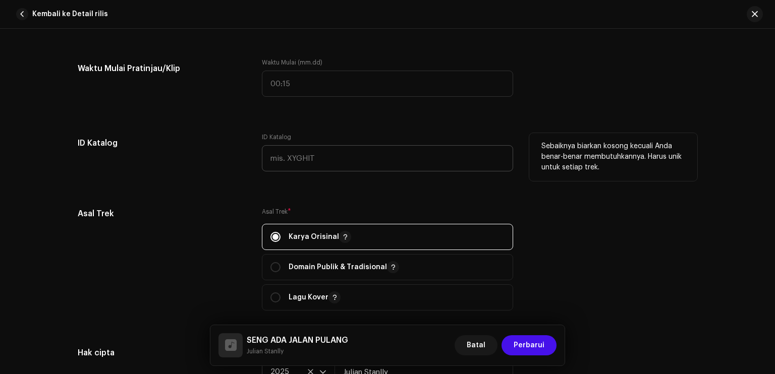
scroll to position [1110, 0]
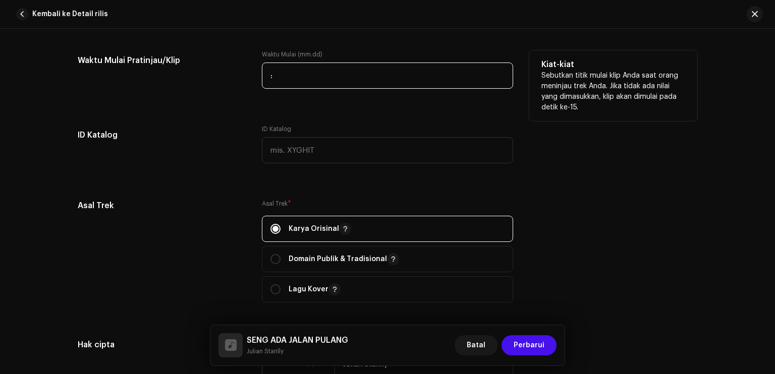
click at [268, 74] on input ":" at bounding box center [387, 76] width 251 height 26
type input "00:54"
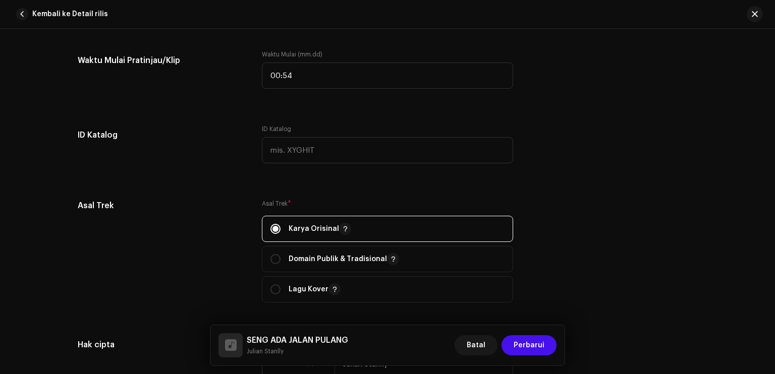
click at [221, 115] on div "Detail trek Selesaikan hal berikut untuk menyelesaikan trek Anda. 1 dari 3 Tamb…" at bounding box center [388, 84] width 652 height 2282
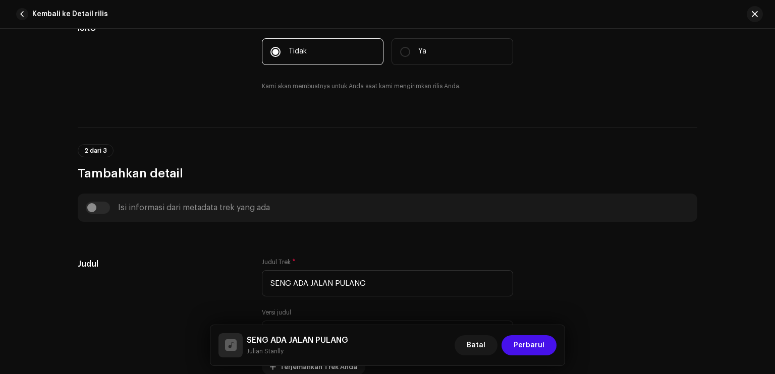
scroll to position [151, 0]
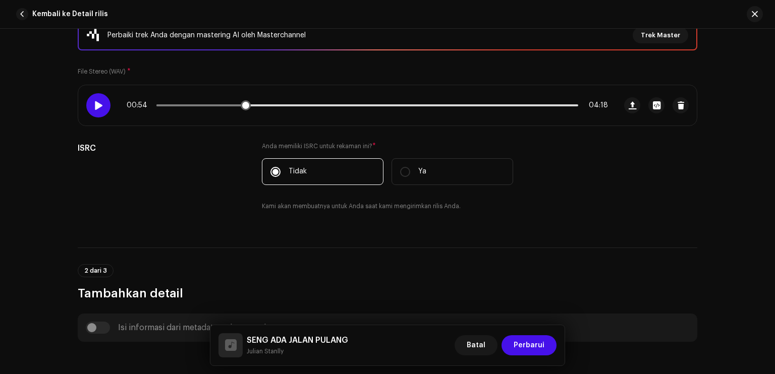
click at [100, 105] on span at bounding box center [98, 105] width 9 height 8
click at [100, 107] on span at bounding box center [98, 105] width 9 height 8
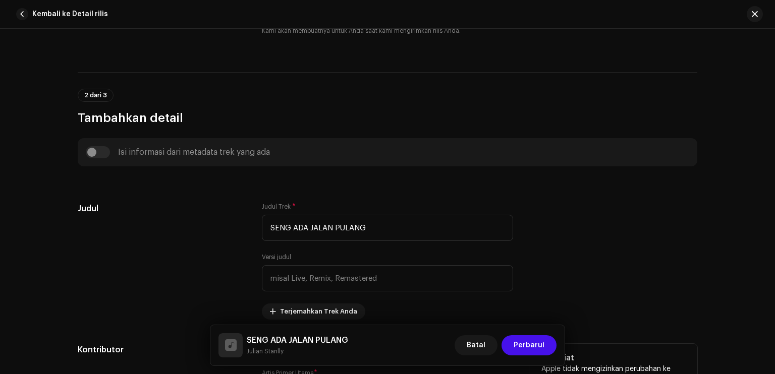
scroll to position [504, 0]
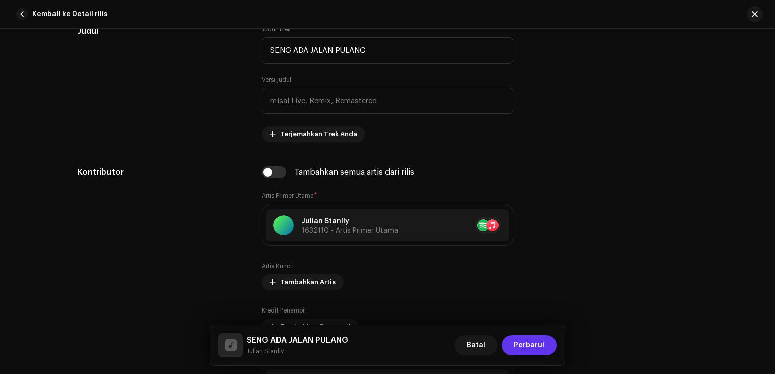
click at [539, 339] on span "Perbarui" at bounding box center [529, 345] width 31 height 20
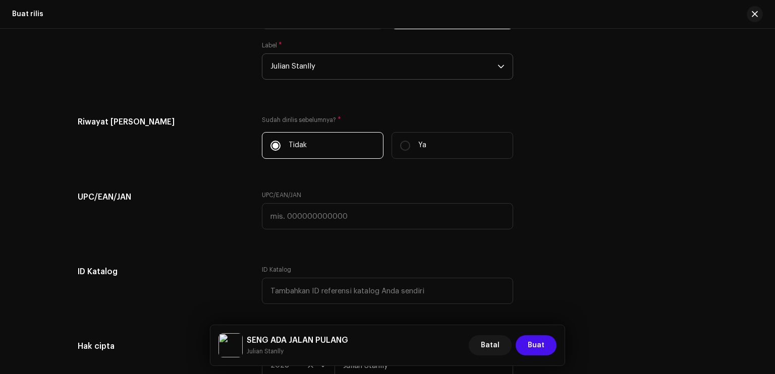
scroll to position [1693, 0]
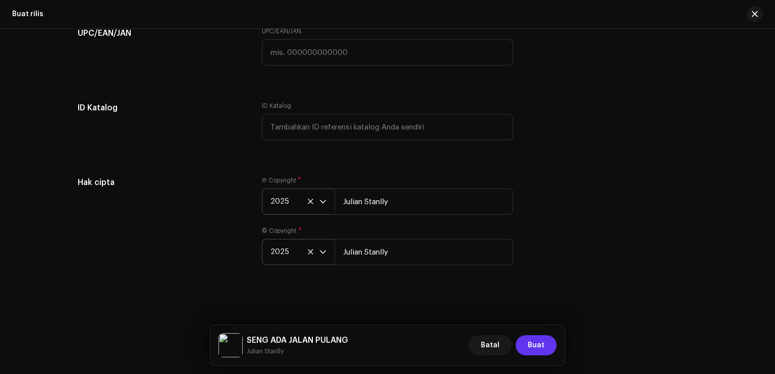
click at [541, 345] on span "Buat" at bounding box center [536, 345] width 17 height 20
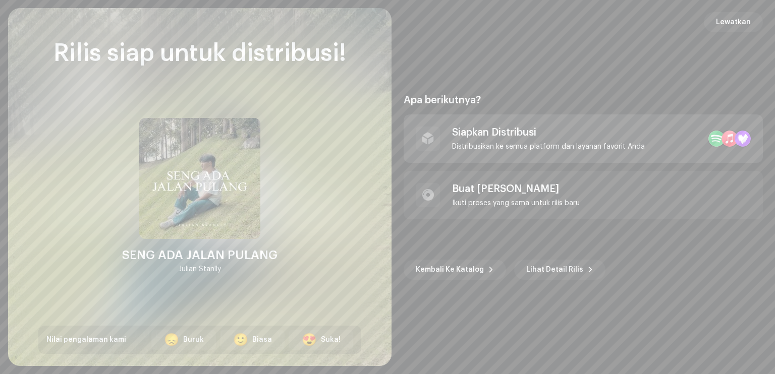
click at [503, 135] on div "Siapkan Distribusi" at bounding box center [548, 133] width 193 height 12
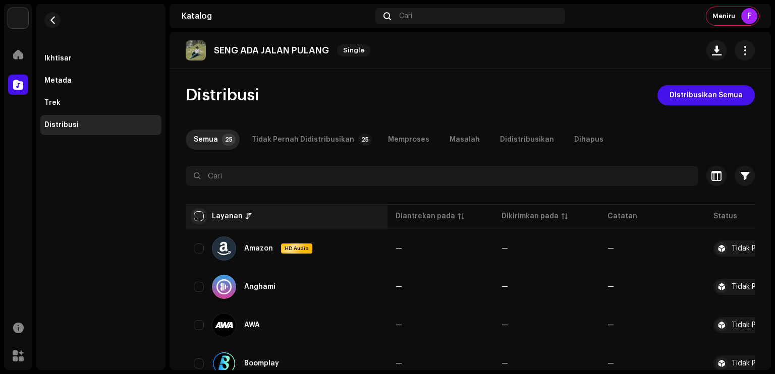
click at [198, 217] on input "checkbox" at bounding box center [199, 216] width 10 height 10
checkbox input "true"
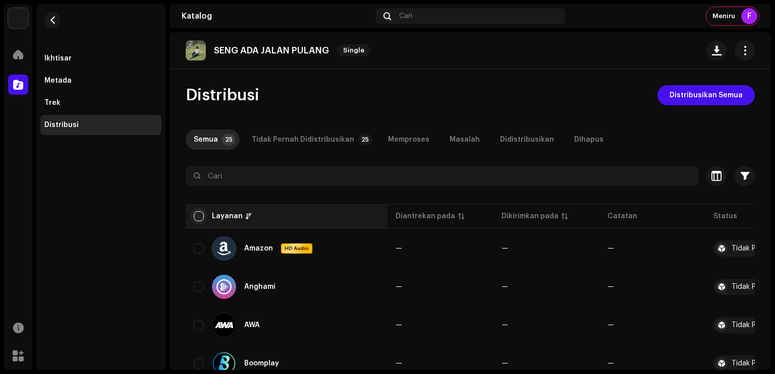
checkbox input "true"
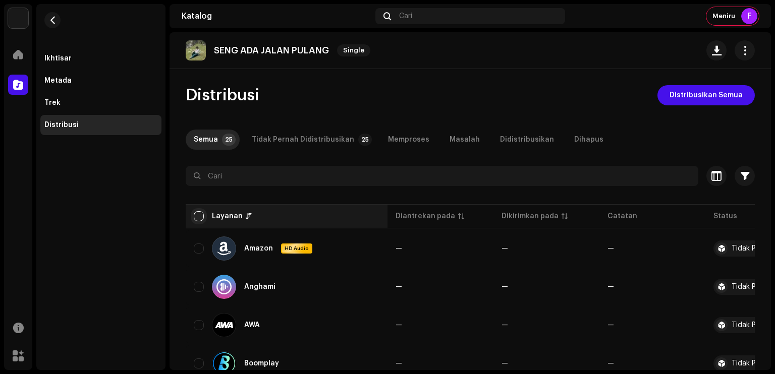
checkbox input "true"
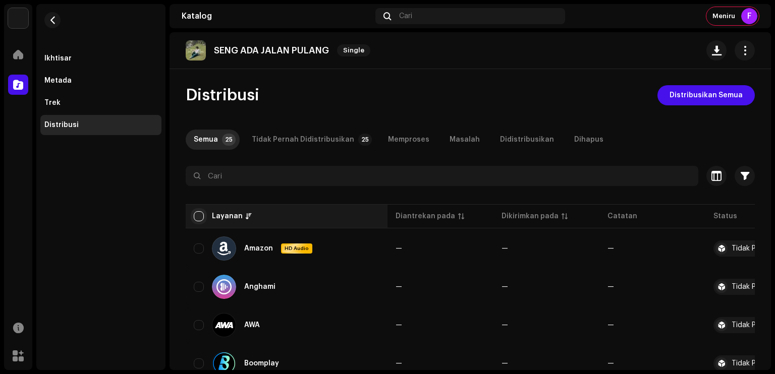
checkbox input "true"
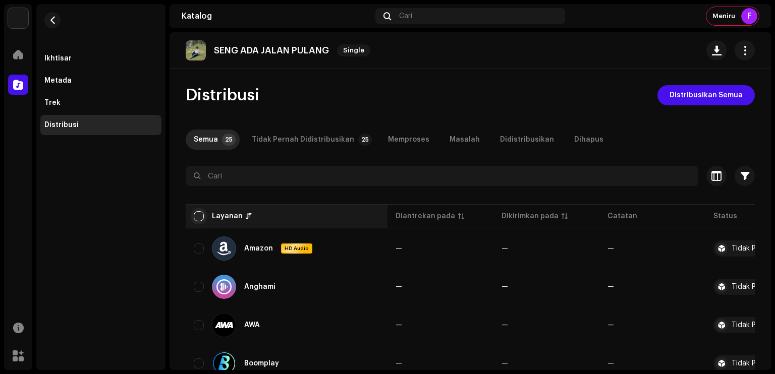
checkbox input "true"
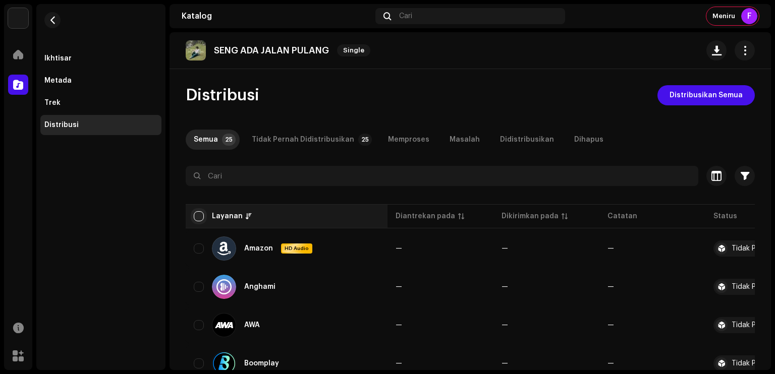
checkbox input "true"
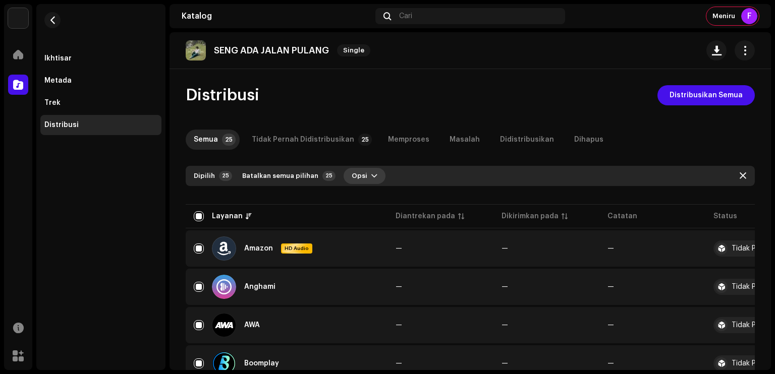
click at [358, 182] on span "Opsi" at bounding box center [360, 176] width 16 height 20
click at [381, 204] on div "Distribusikan" at bounding box center [393, 199] width 102 height 20
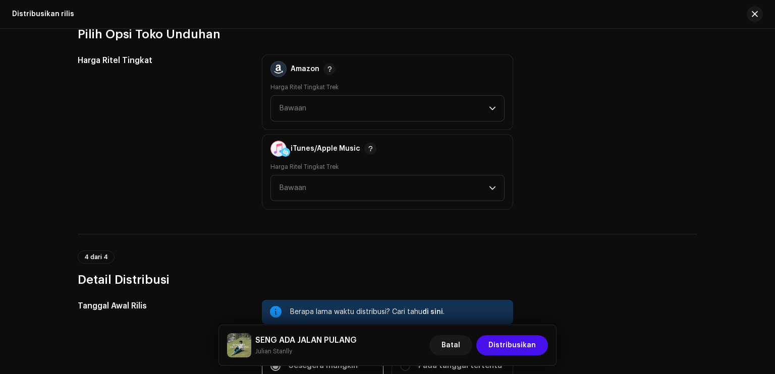
scroll to position [1059, 0]
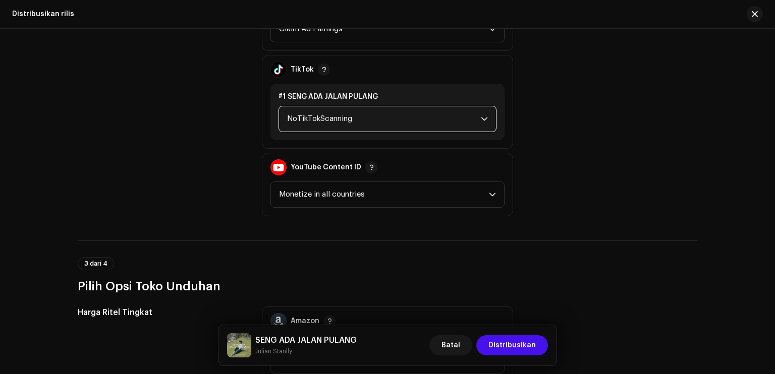
click at [374, 123] on span "NoTikTokScanning" at bounding box center [384, 118] width 194 height 25
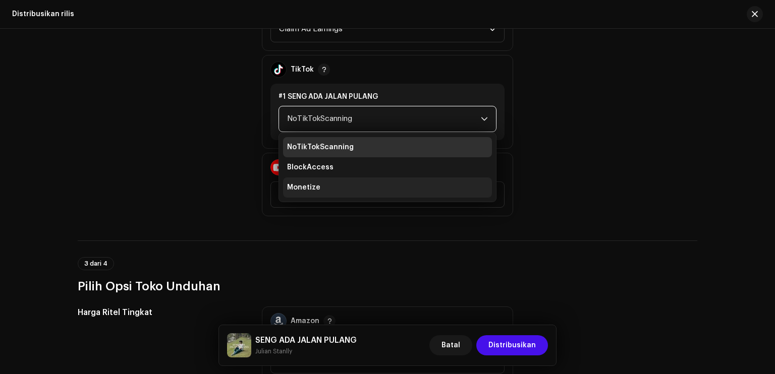
click at [361, 187] on li "Monetize" at bounding box center [387, 188] width 209 height 20
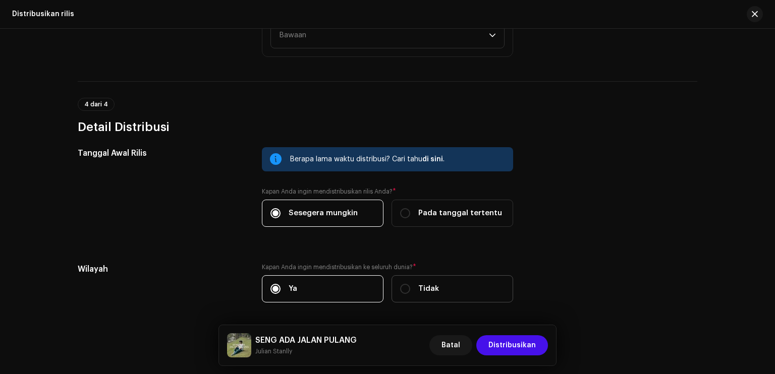
scroll to position [1501, 0]
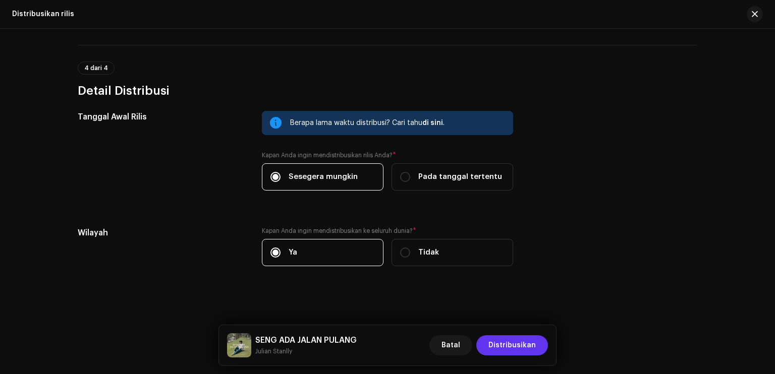
click at [498, 342] on span "Distribusikan" at bounding box center [511, 345] width 47 height 20
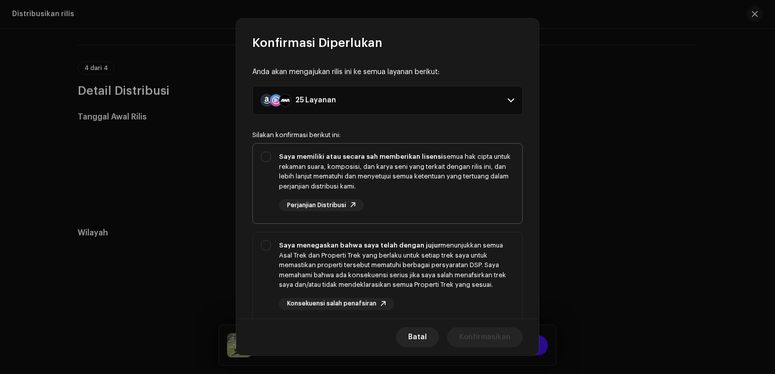
click at [271, 160] on div "Saya memiliki atau secara sah memberikan lisensi semua hak cipta untuk rekaman …" at bounding box center [387, 182] width 269 height 76
checkbox input "true"
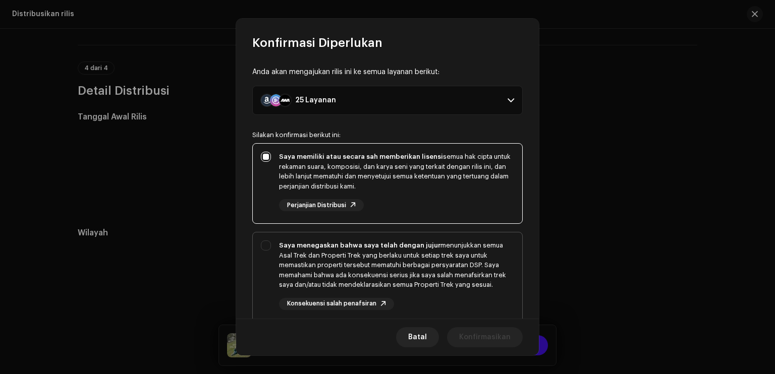
click at [268, 255] on div "Saya menegaskan bahwa saya telah dengan jujur menunjukkan semua Asal Trek dan P…" at bounding box center [387, 276] width 269 height 86
checkbox input "true"
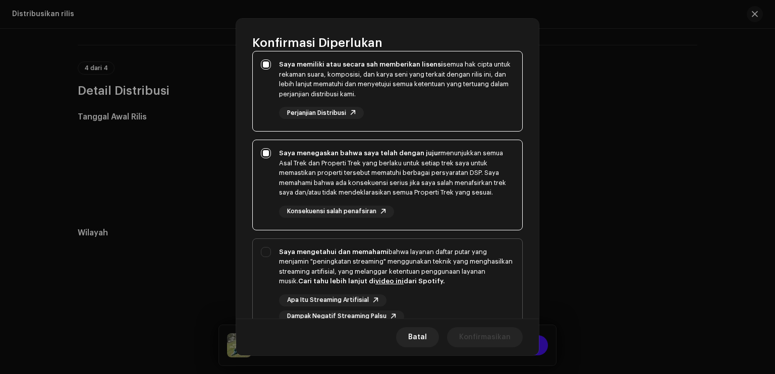
scroll to position [172, 0]
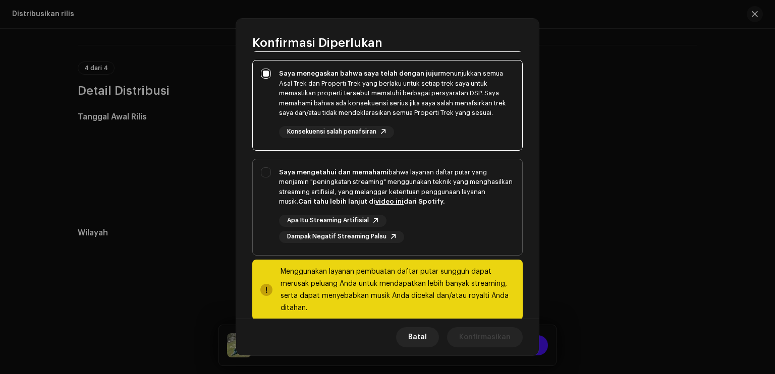
click at [264, 172] on div "Saya mengetahui dan memahami bahwa layanan daftar putar yang menjamin "peningka…" at bounding box center [387, 205] width 269 height 92
checkbox input "true"
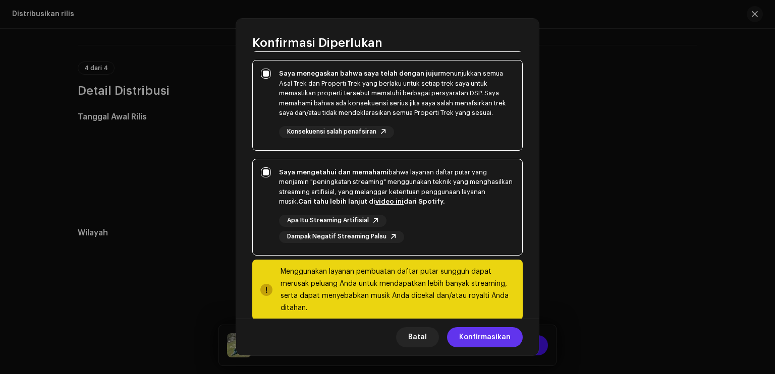
click at [489, 335] on span "Konfirmasikan" at bounding box center [484, 337] width 51 height 20
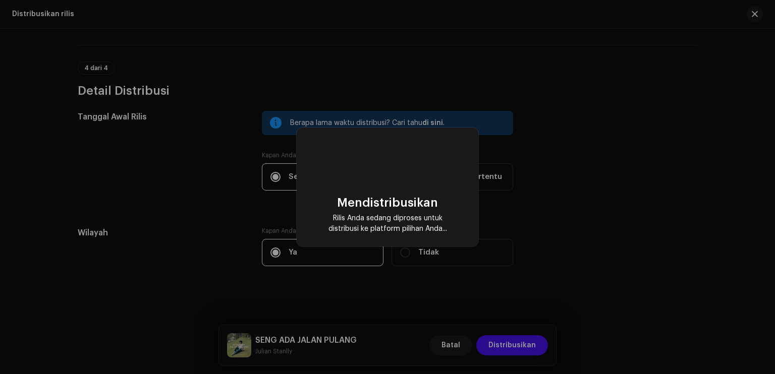
checkbox input "false"
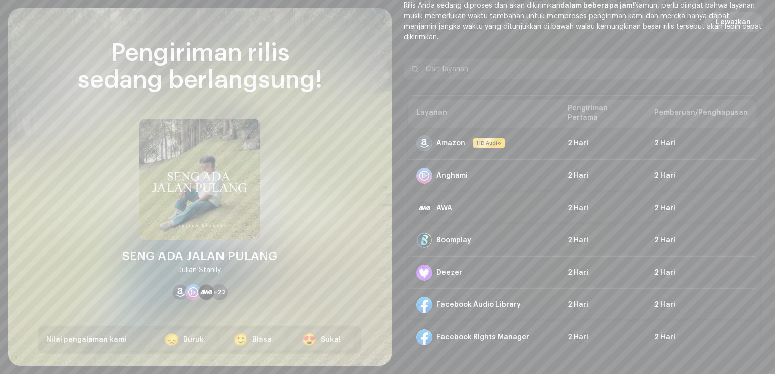
click at [724, 24] on span "Lewatkan" at bounding box center [733, 22] width 35 height 20
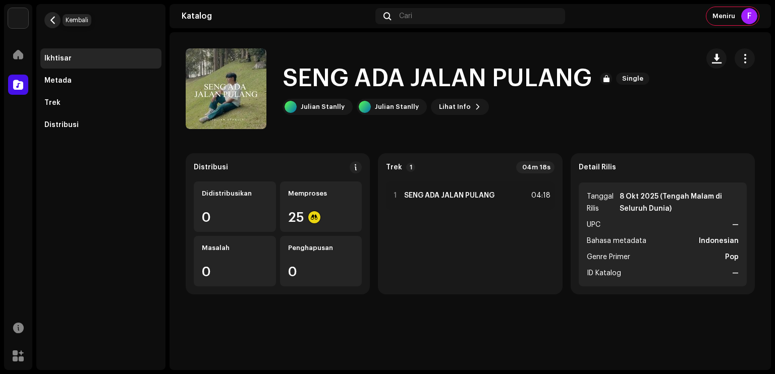
click at [50, 19] on span "button" at bounding box center [53, 20] width 8 height 8
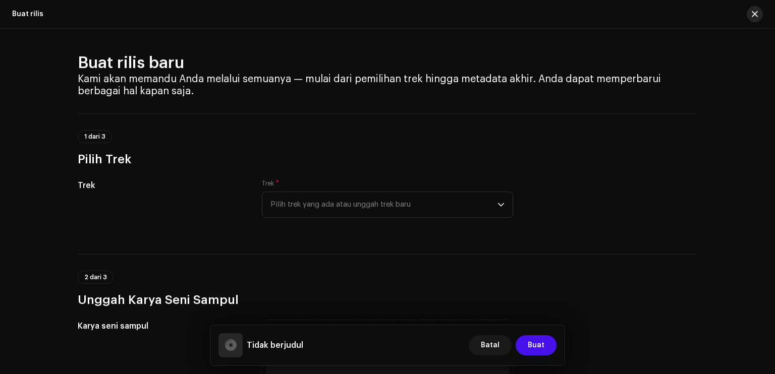
click at [757, 14] on span "button" at bounding box center [755, 14] width 6 height 8
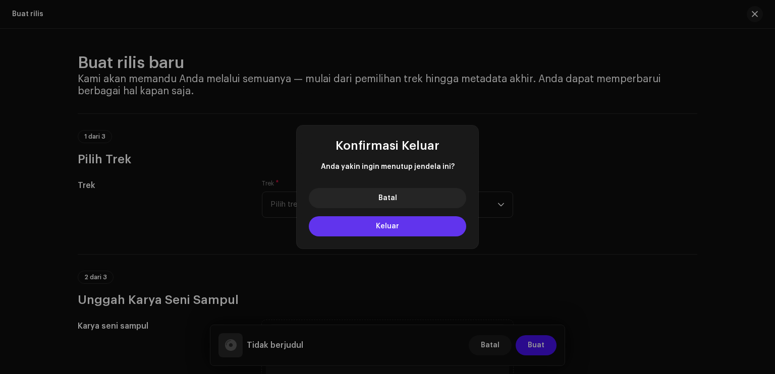
click at [429, 228] on button "Keluar" at bounding box center [387, 226] width 157 height 20
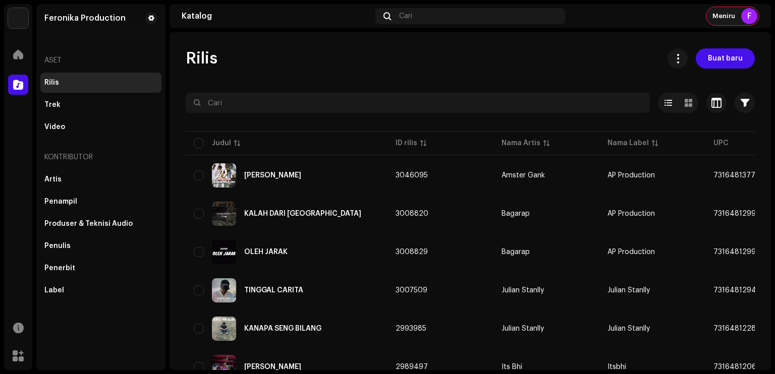
click at [732, 13] on span "Meniru" at bounding box center [723, 16] width 23 height 8
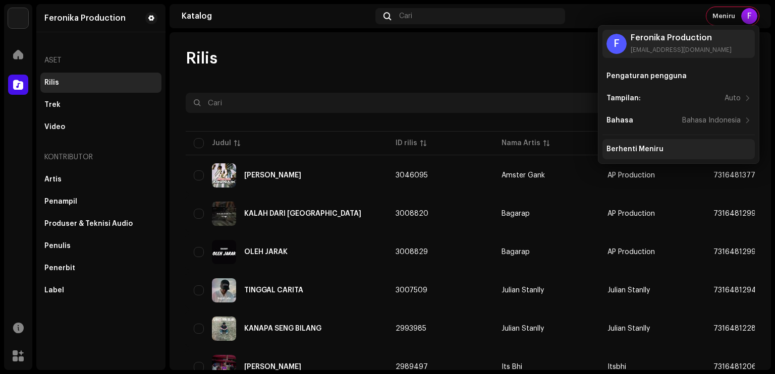
click at [650, 148] on div "Berhenti Meniru" at bounding box center [634, 149] width 57 height 8
